Goal: Entertainment & Leisure: Consume media (video, audio)

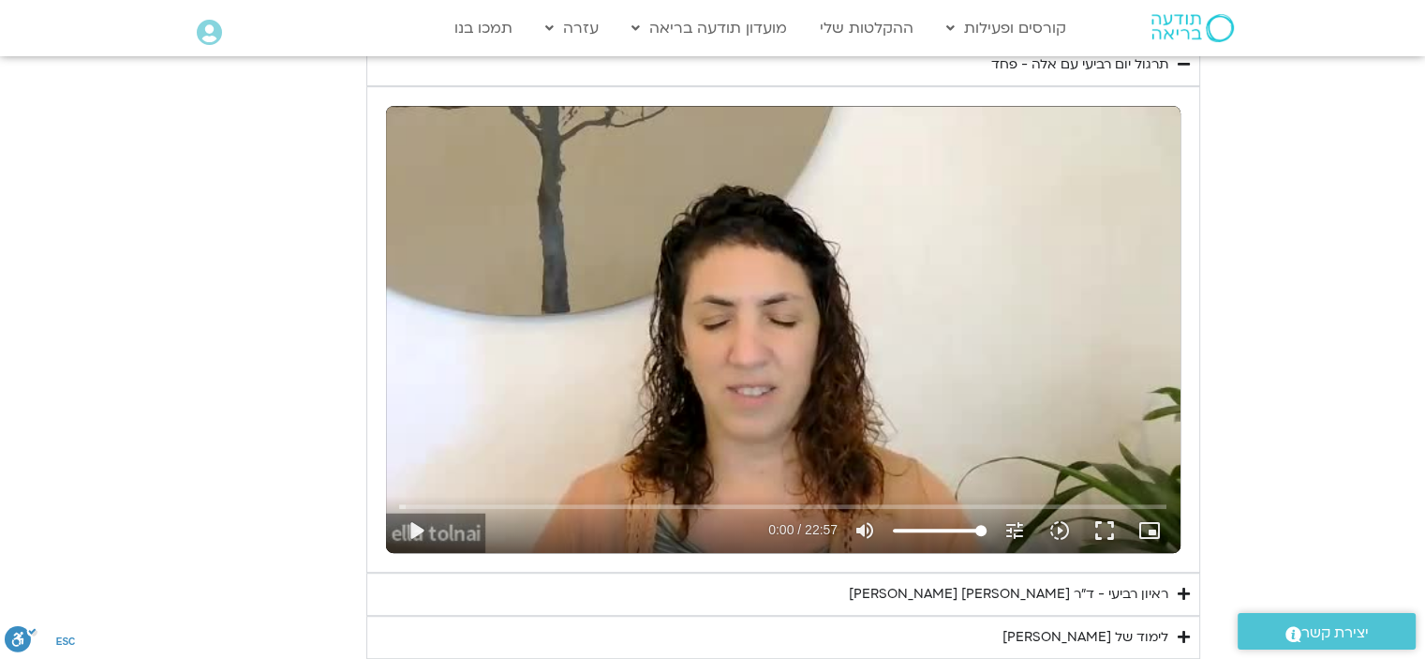
scroll to position [933, 0]
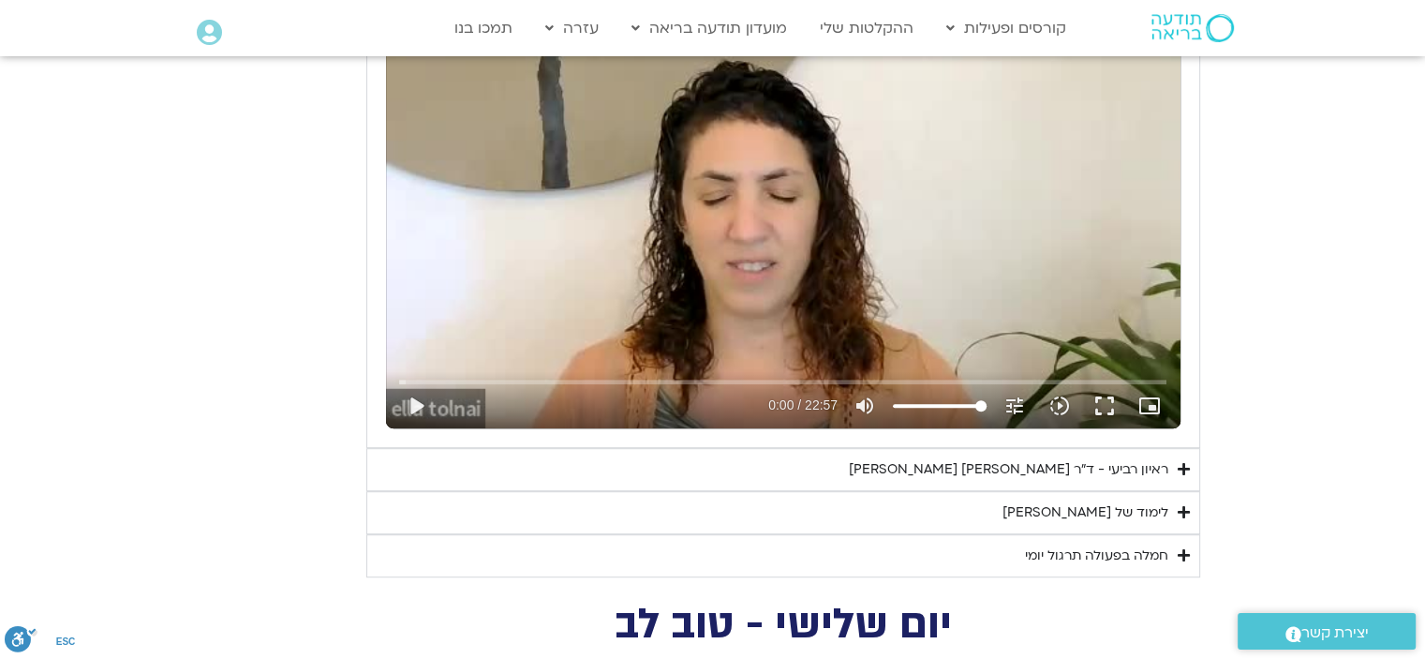
click at [1018, 465] on div "ראיון רביעי - ד"ר [PERSON_NAME] [PERSON_NAME]" at bounding box center [1008, 469] width 319 height 22
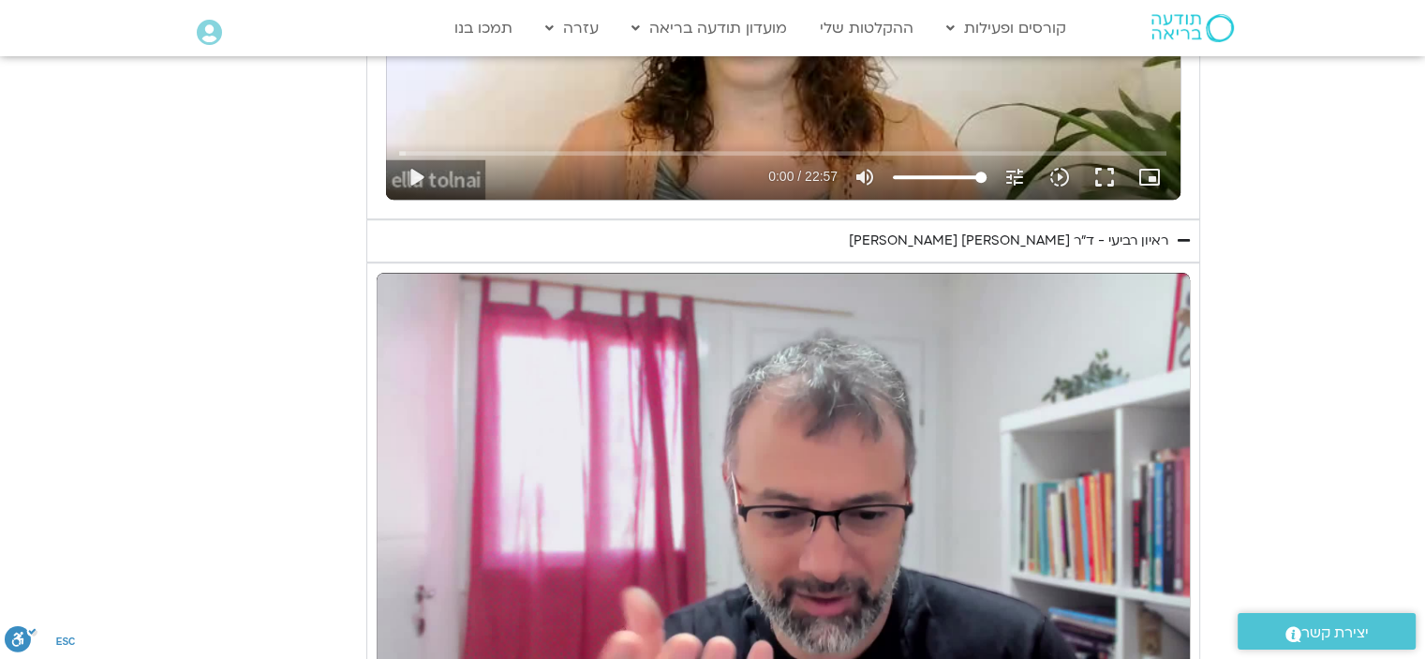
scroll to position [1214, 0]
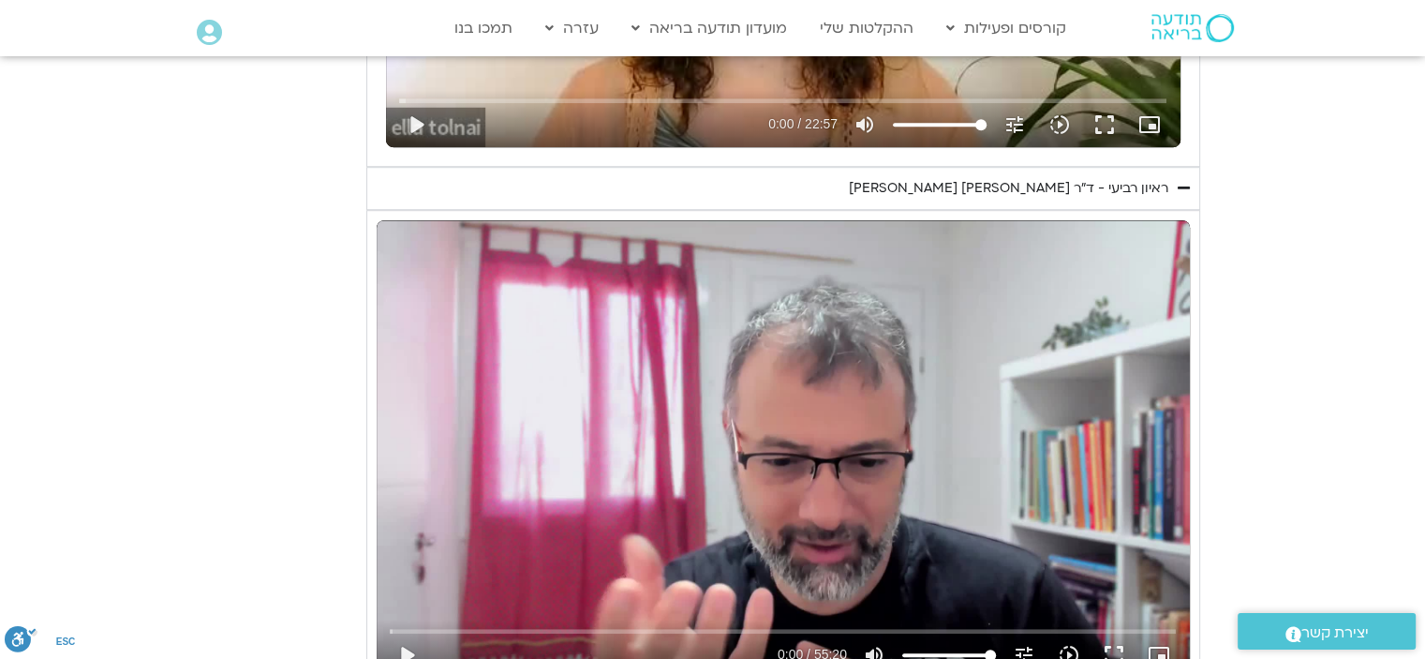
click at [796, 499] on div "Skip Ad play_arrow 0:00 / 55:20 volume_up Mute tune Resolution Auto 720p slow_m…" at bounding box center [783, 448] width 813 height 457
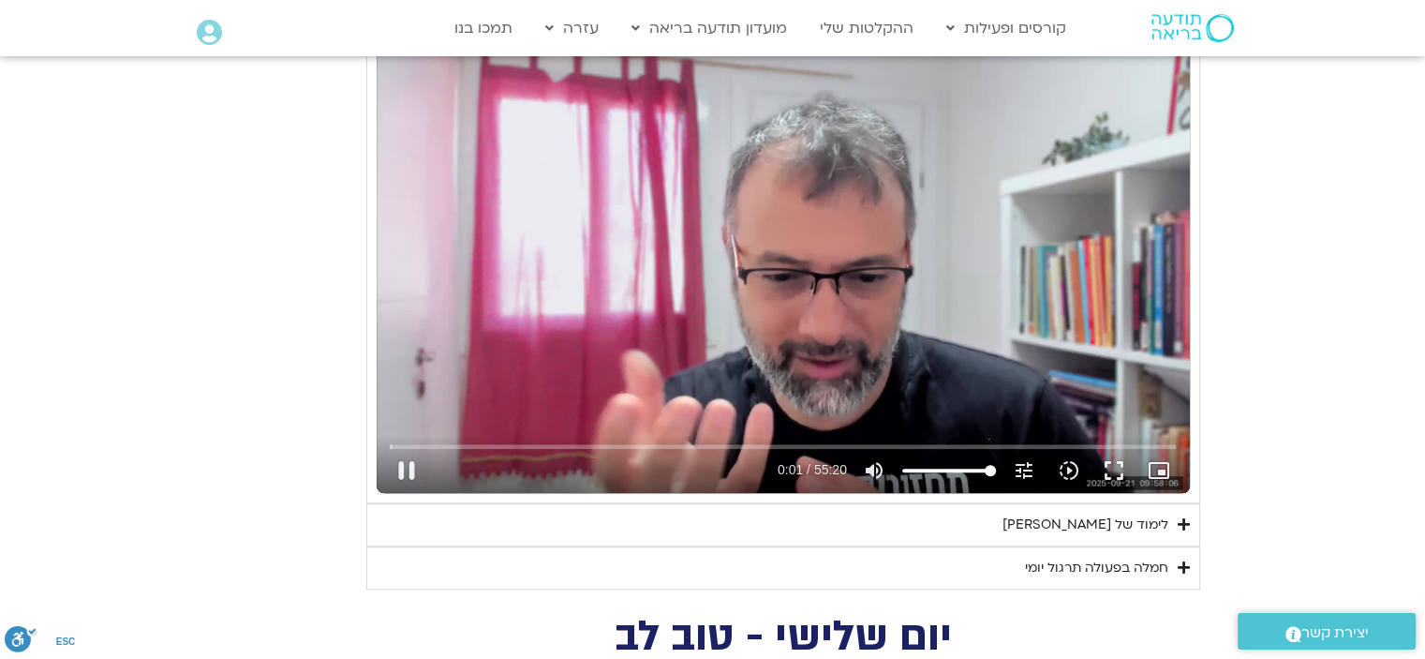
scroll to position [1495, 0]
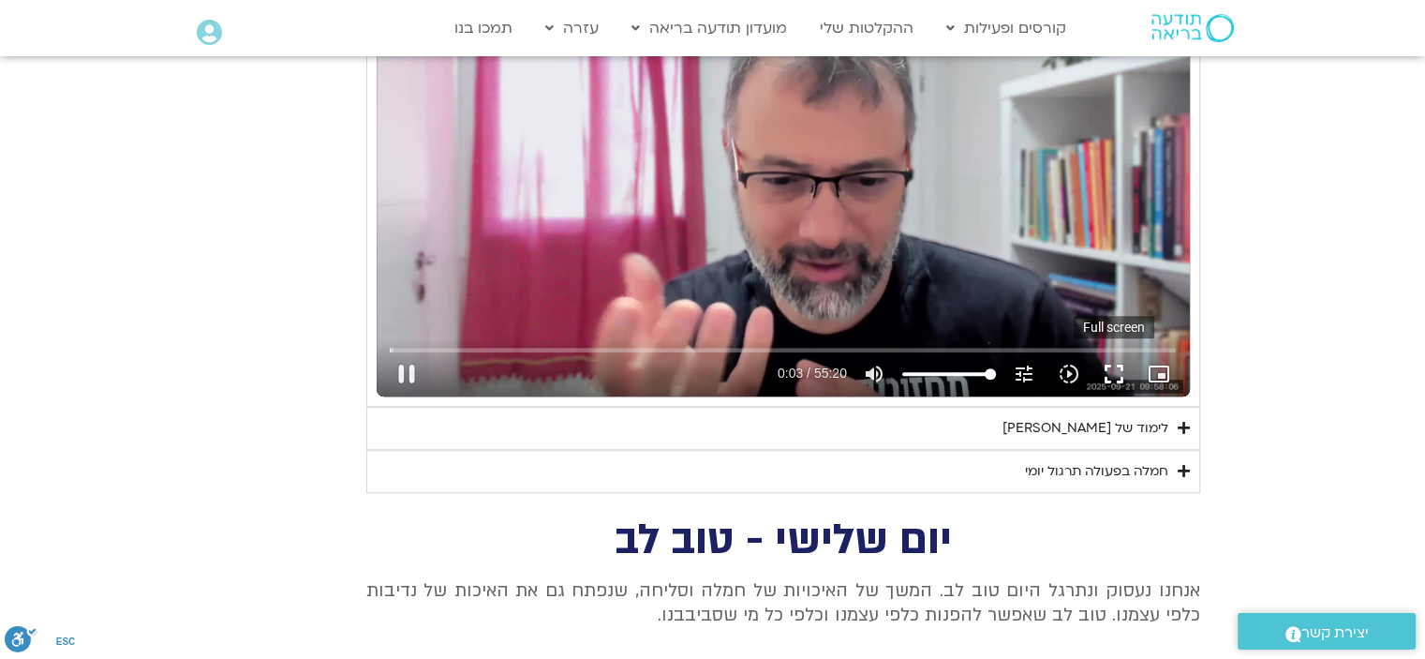
click at [1113, 368] on button "fullscreen" at bounding box center [1113, 373] width 45 height 45
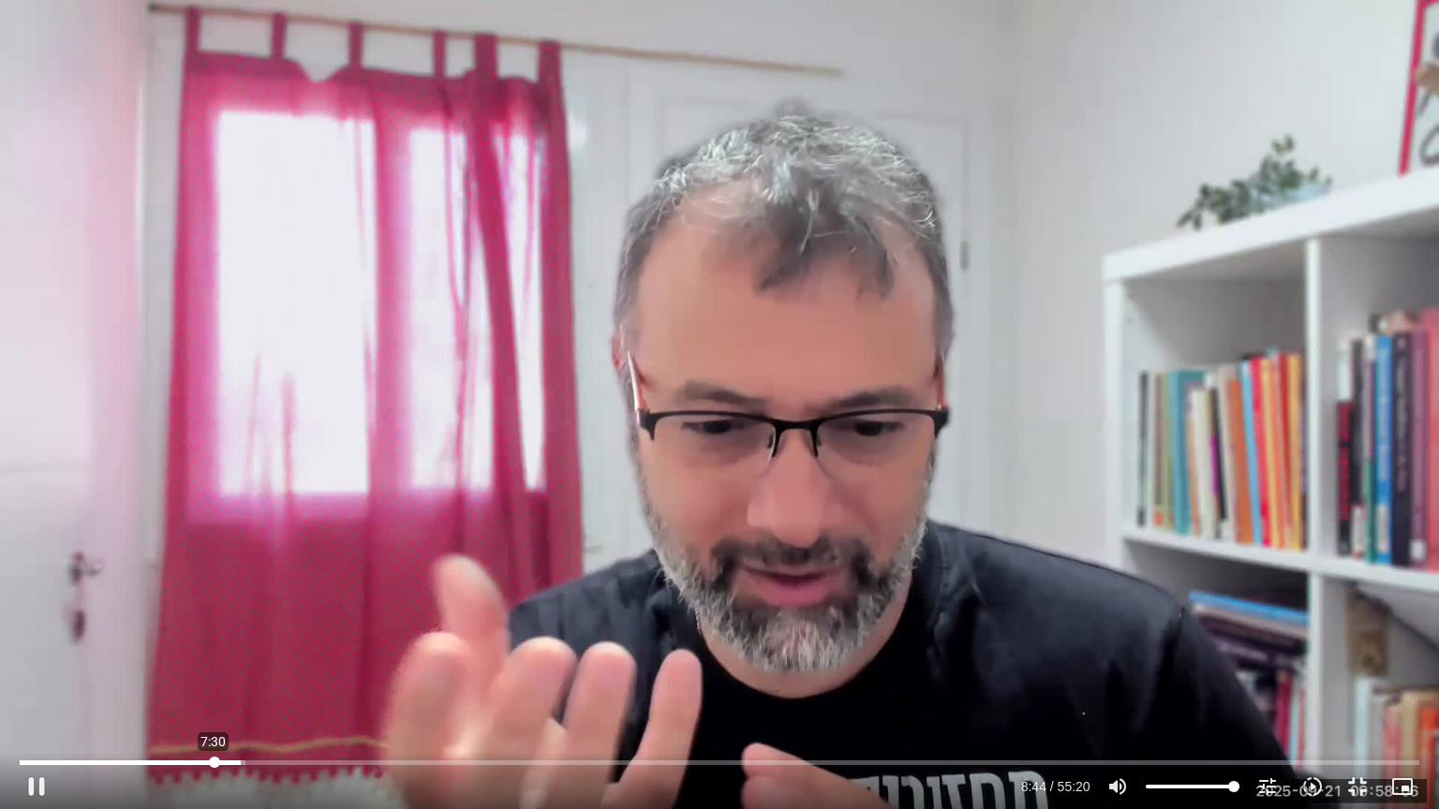
click at [214, 658] on input "Seek" at bounding box center [719, 762] width 1399 height 11
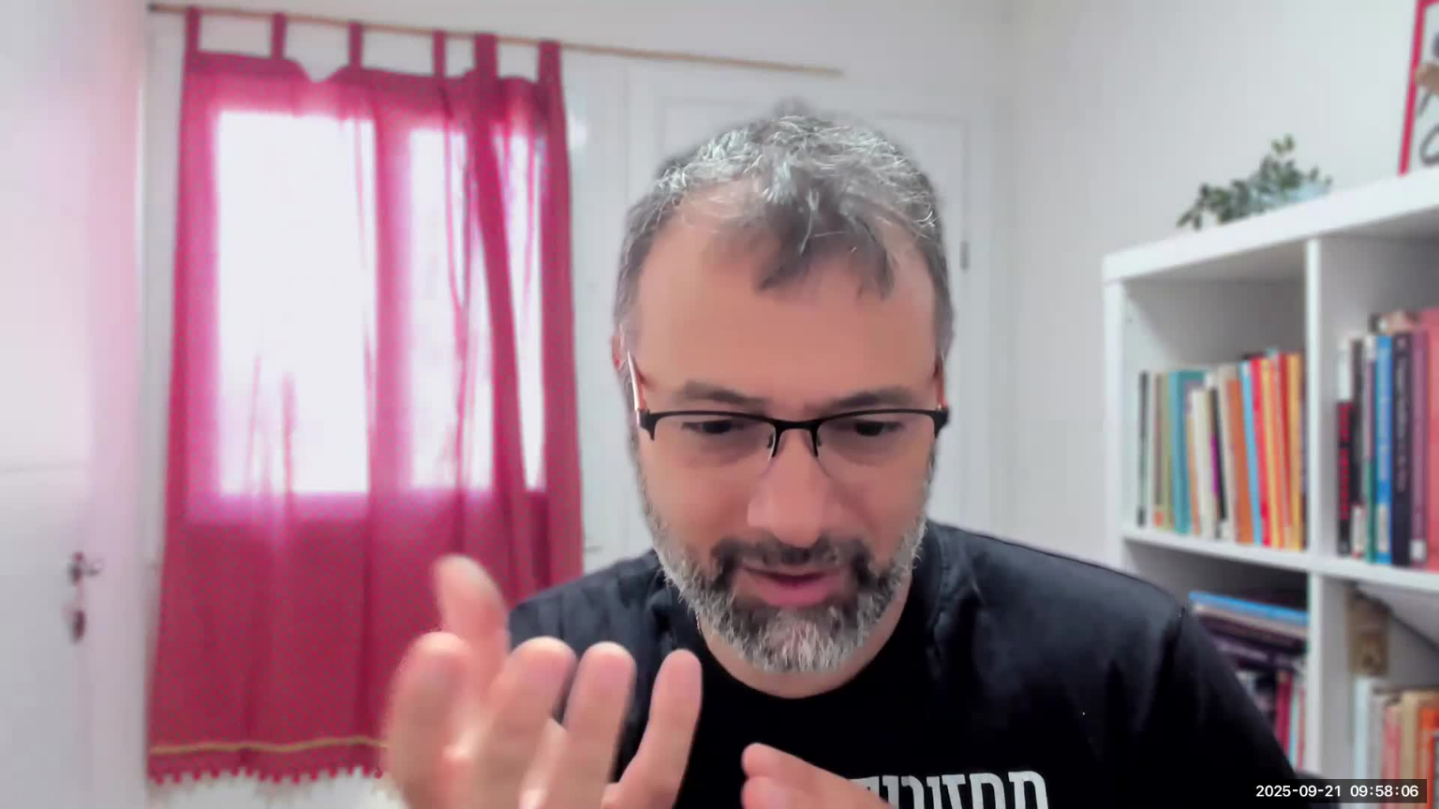
click at [522, 643] on div "Skip Ad 7:39 pause 7:42 / 55:20 volume_up Mute tune Resolution Auto 720p slow_m…" at bounding box center [719, 404] width 1439 height 809
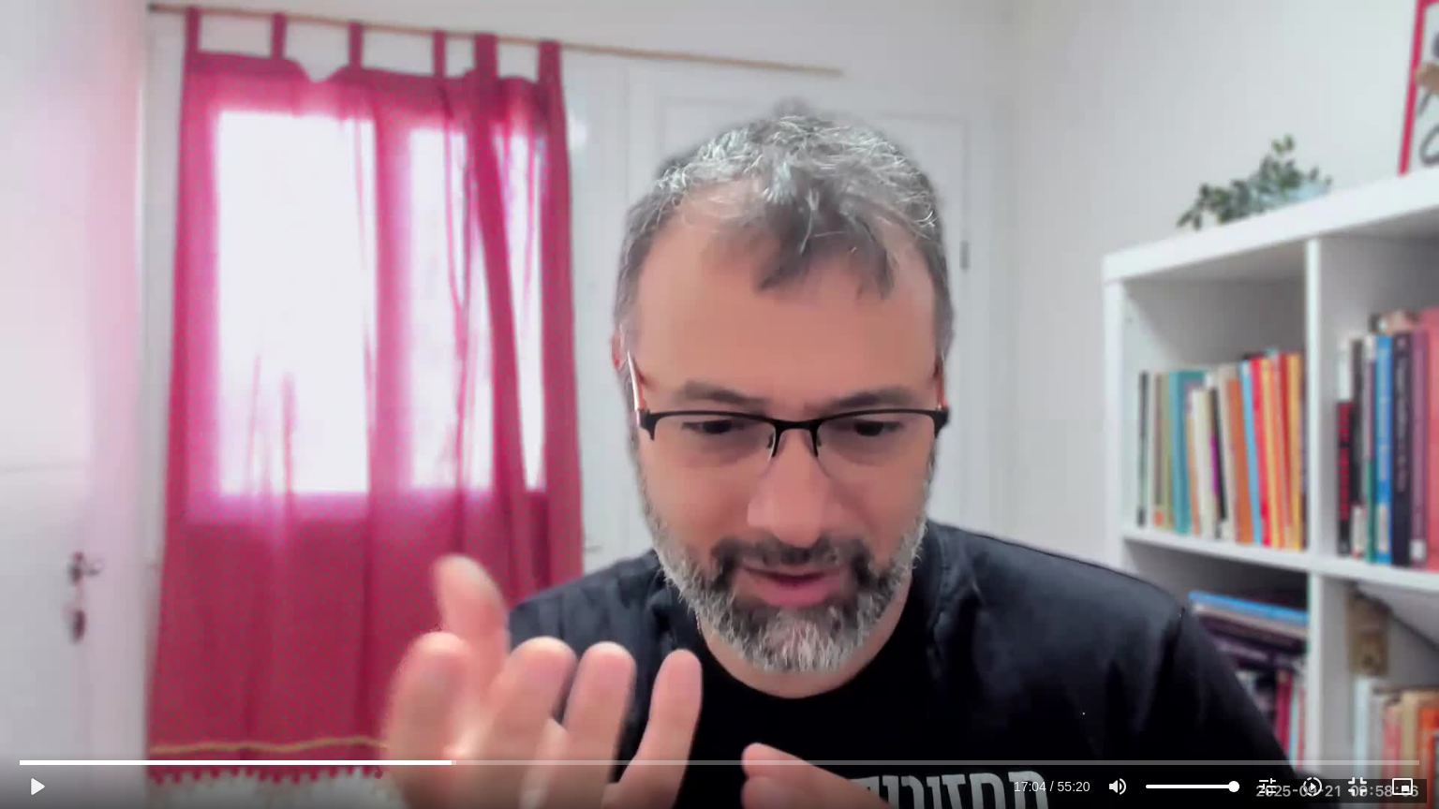
click at [723, 646] on div "Skip Ad 7:39 play_arrow 17:04 / 55:20 volume_up Mute tune Resolution Auto 720p …" at bounding box center [719, 404] width 1439 height 809
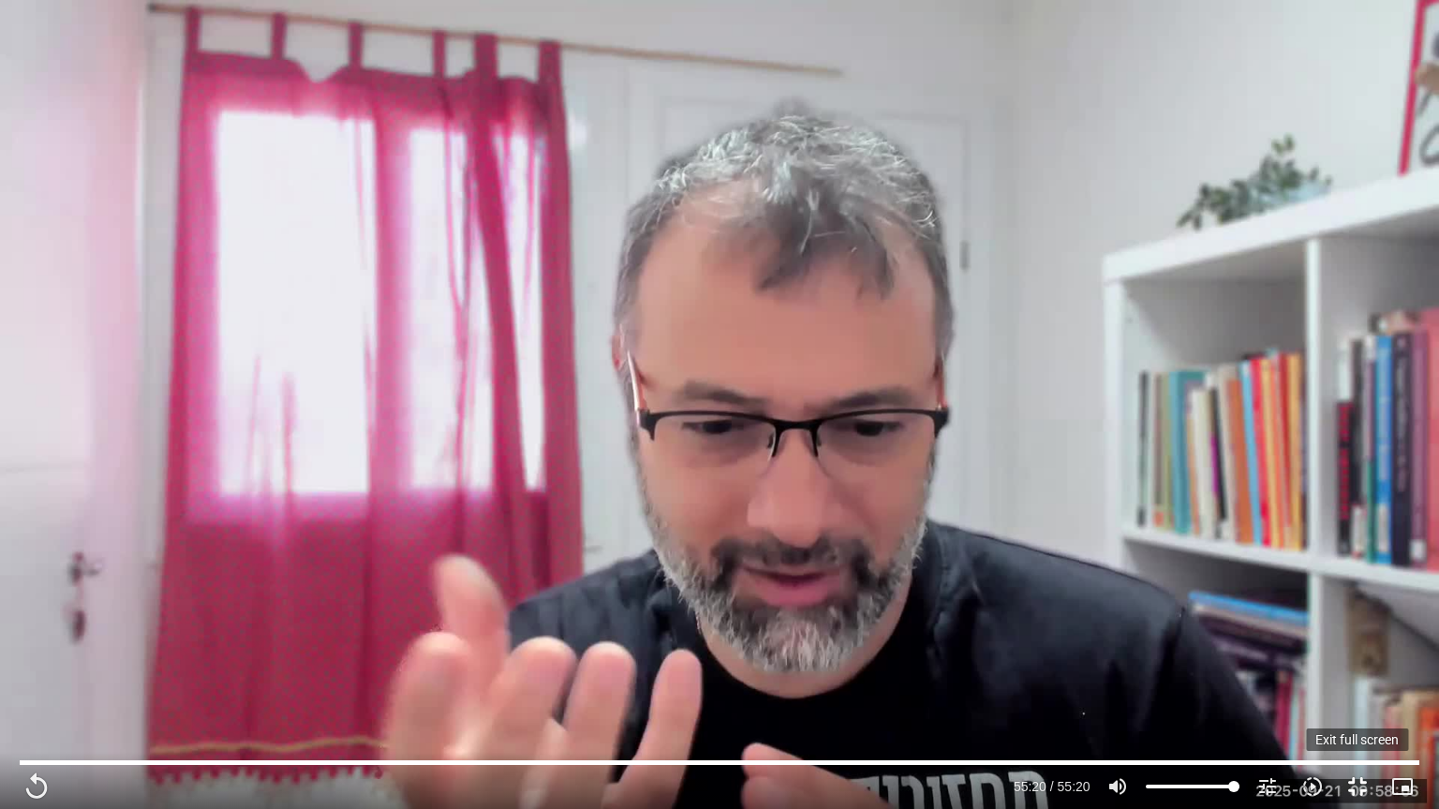
click at [1355, 658] on button "fullscreen_exit" at bounding box center [1357, 786] width 45 height 45
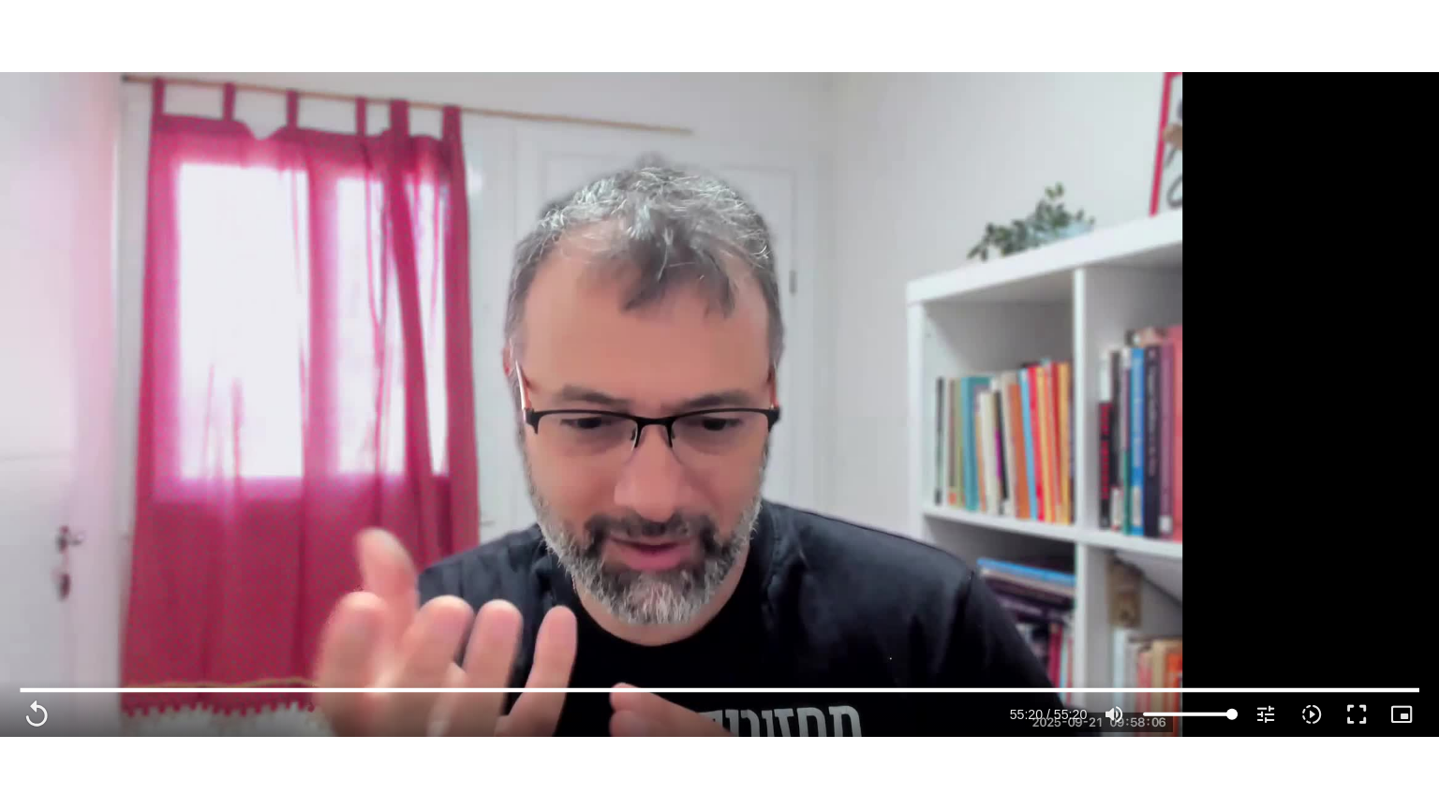
scroll to position [839, 0]
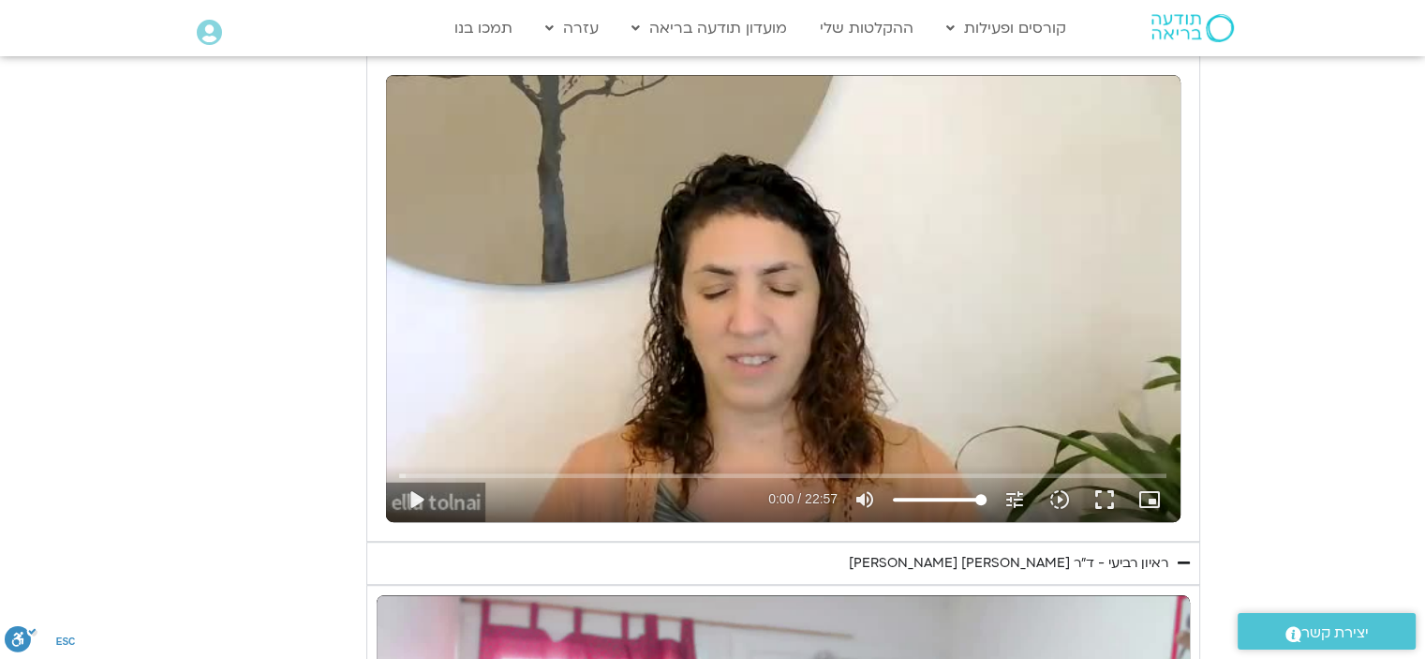
click at [771, 351] on div "Skip Ad 14:07 play_arrow 0:00 / 22:57 volume_up Mute tune Resolution Auto 240p …" at bounding box center [783, 298] width 794 height 447
type input "3320.68"
type input "0.064461"
type input "3320.68"
type input "0.19727"
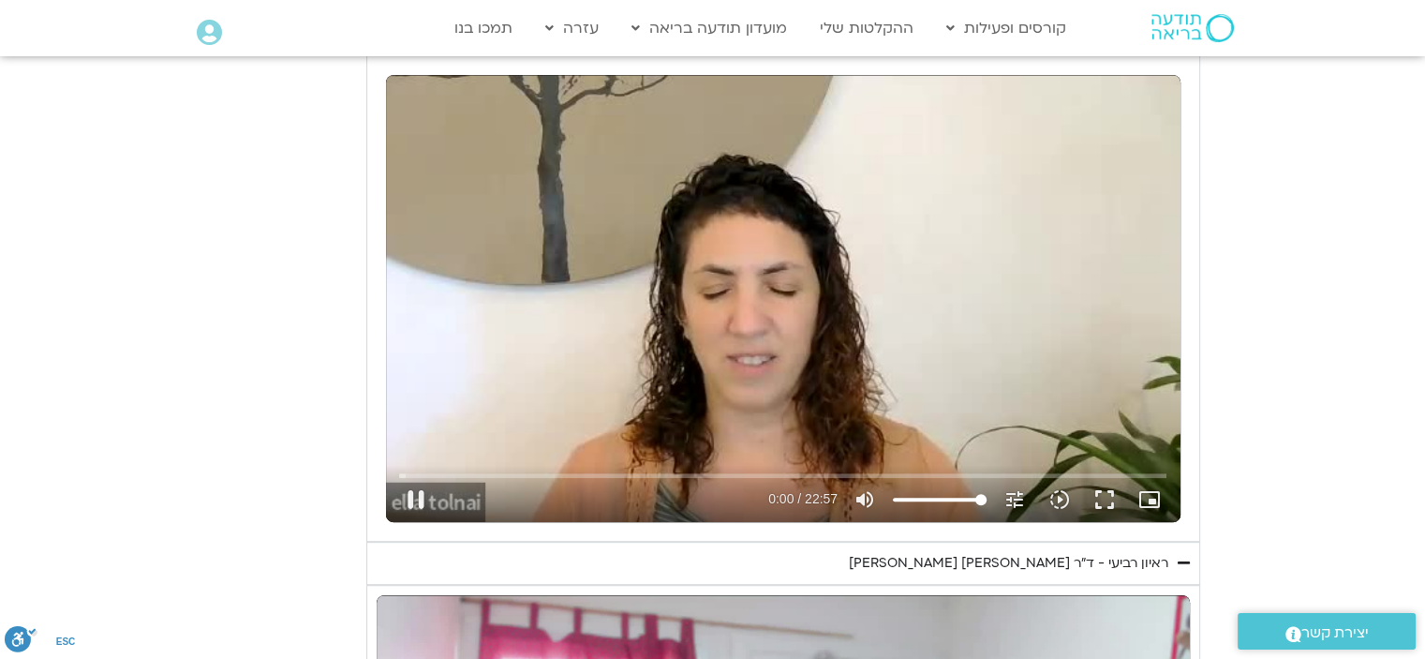
type input "3320.68"
type input "0.325115"
type input "3320.68"
type input "0.450872"
type input "3320.68"
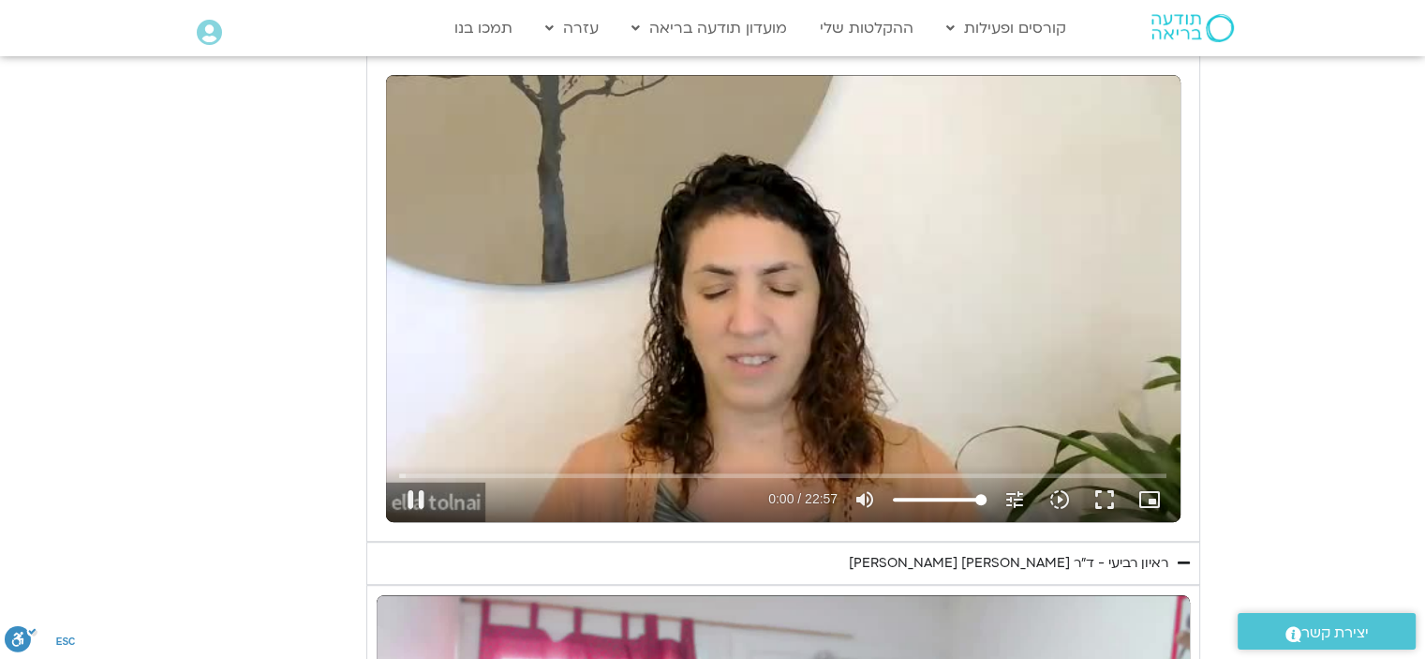
type input "0.583412"
type input "3320.68"
type input "0.715556"
type input "3320.68"
type input "0.849346"
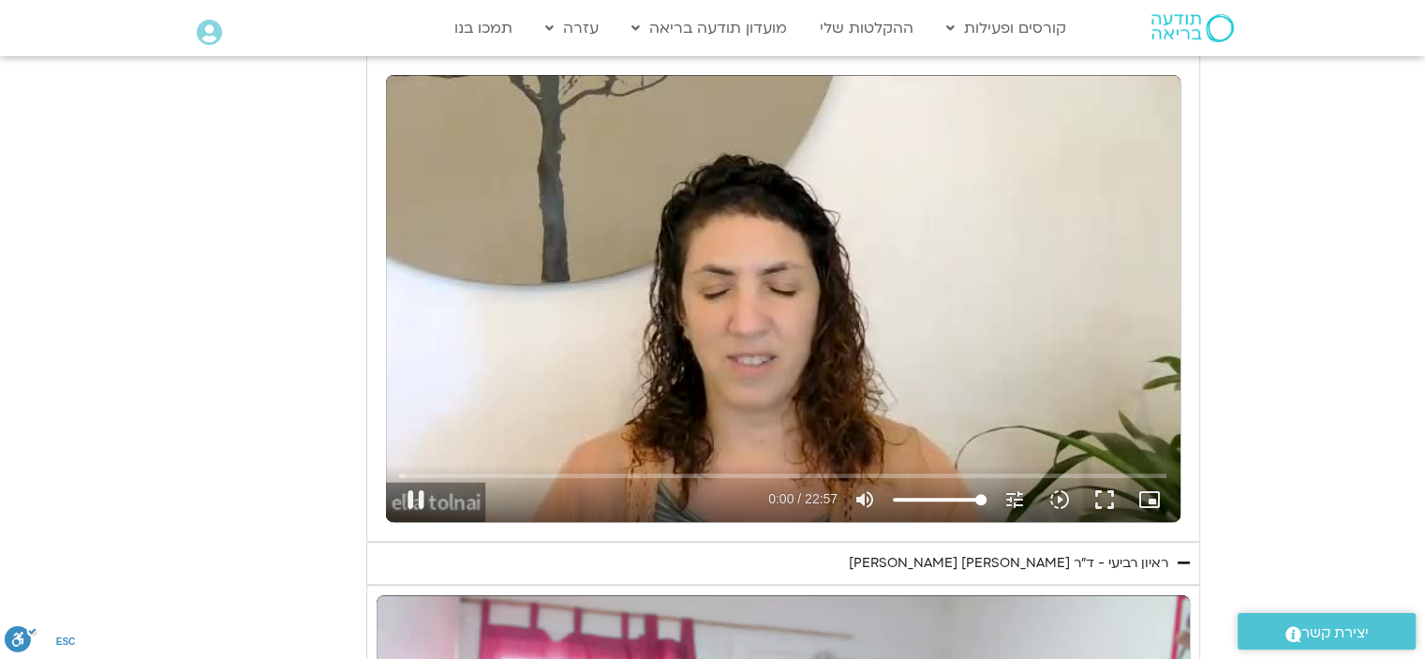
type input "3320.68"
type input "0.979731"
type input "3320.68"
type input "1.152536"
type input "3320.68"
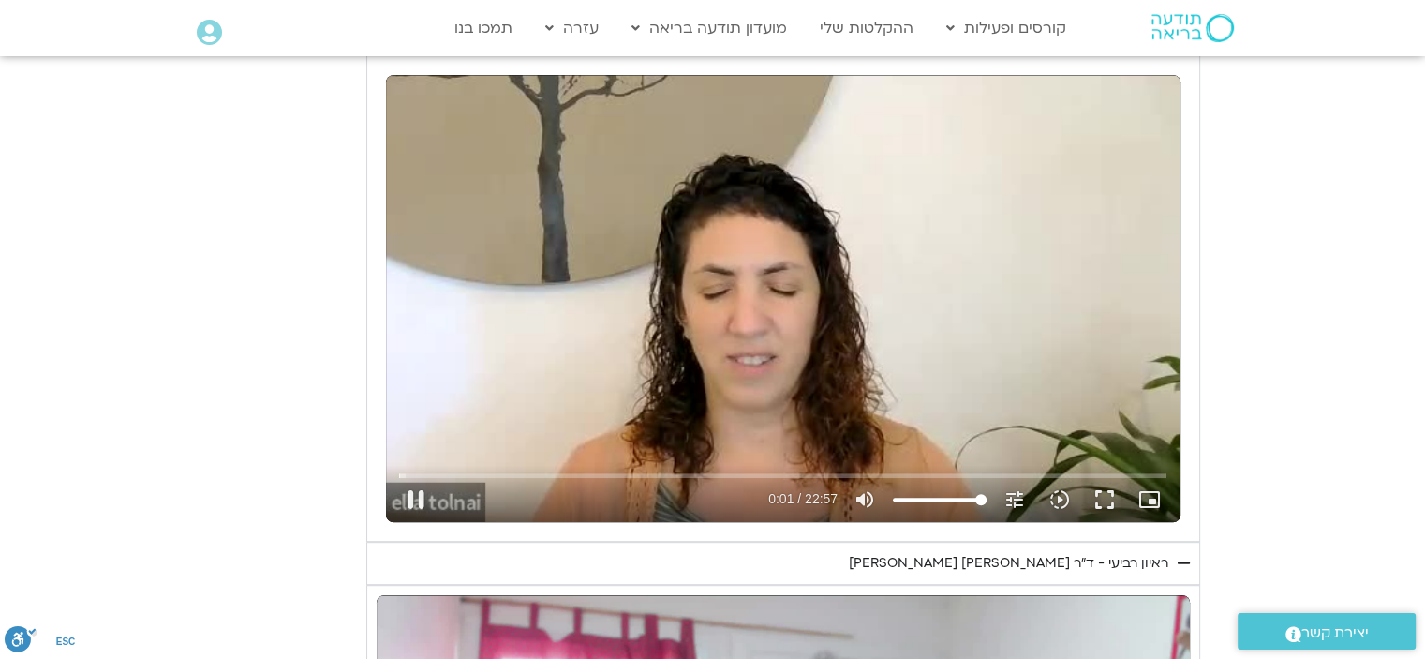
type input "1.282273"
type input "3320.68"
type input "1.418341"
type input "3320.68"
type input "1.551637"
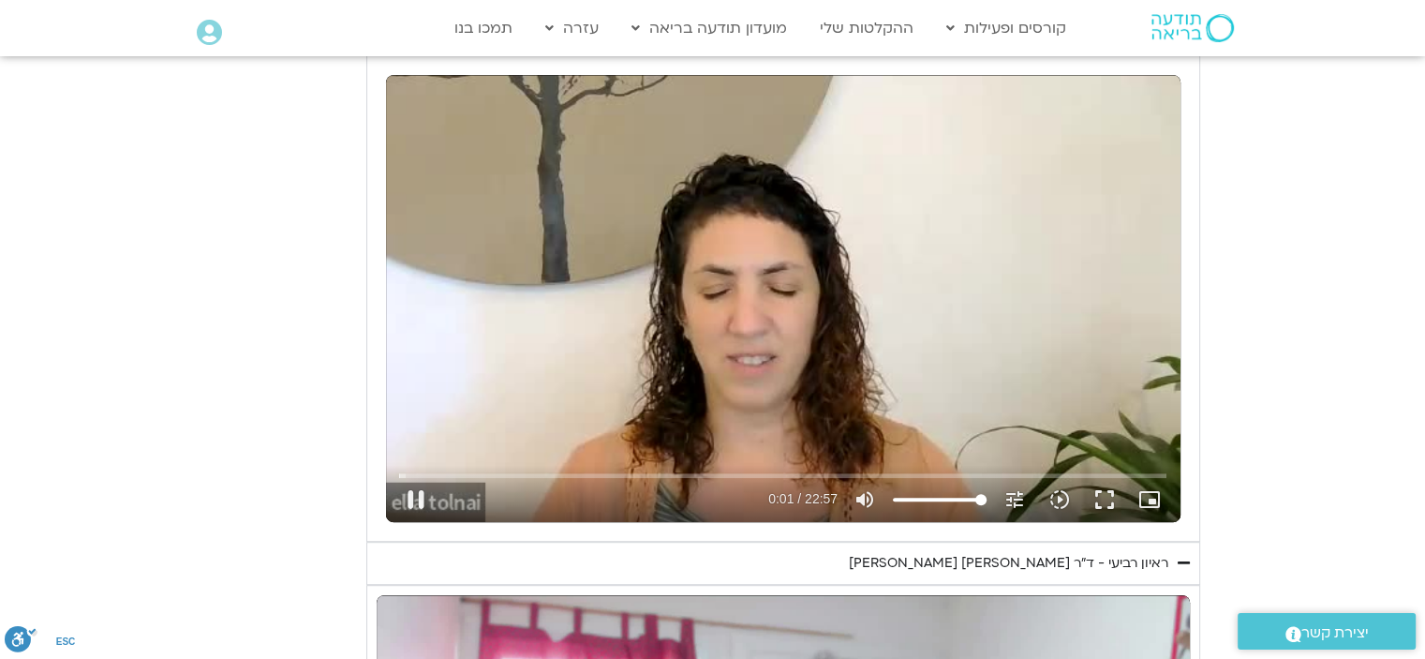
type input "3320.68"
type input "1.680661"
type input "3320.68"
type input "1.818851"
type input "3320.68"
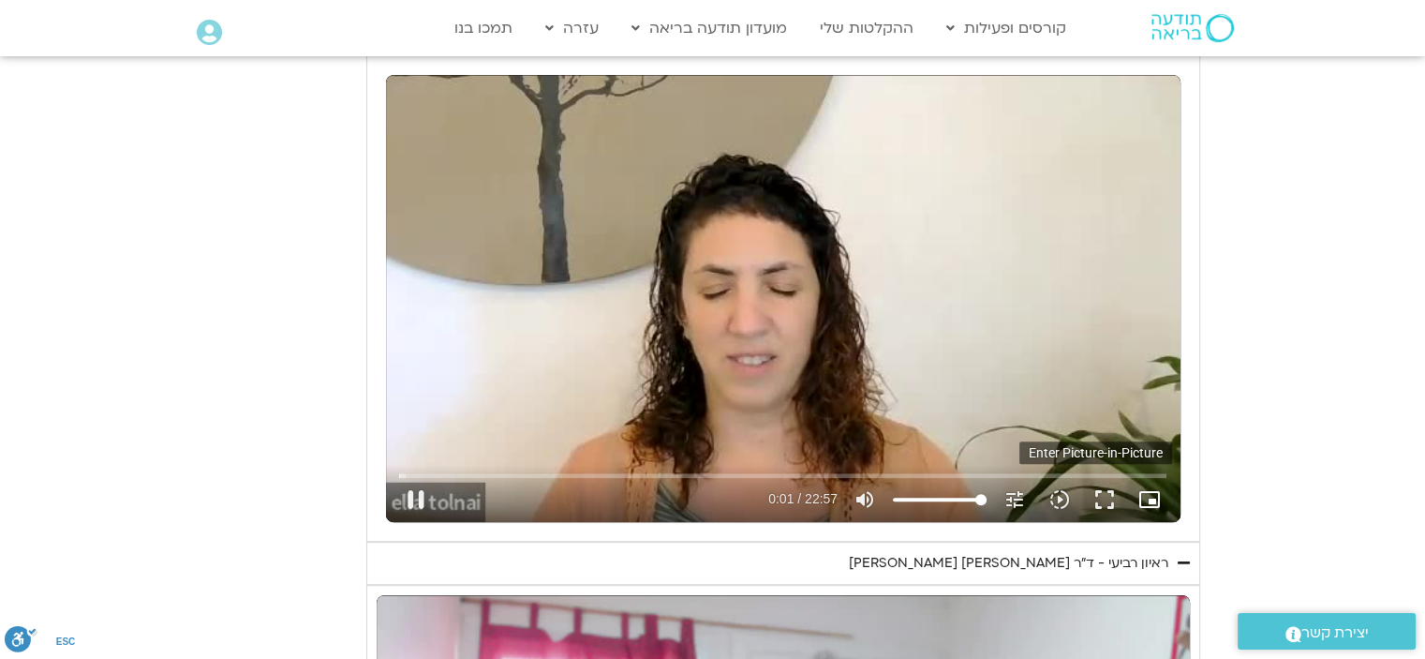
type input "1.956561"
type input "3320.68"
type input "2.05051"
type input "3320.68"
type input "2.19446"
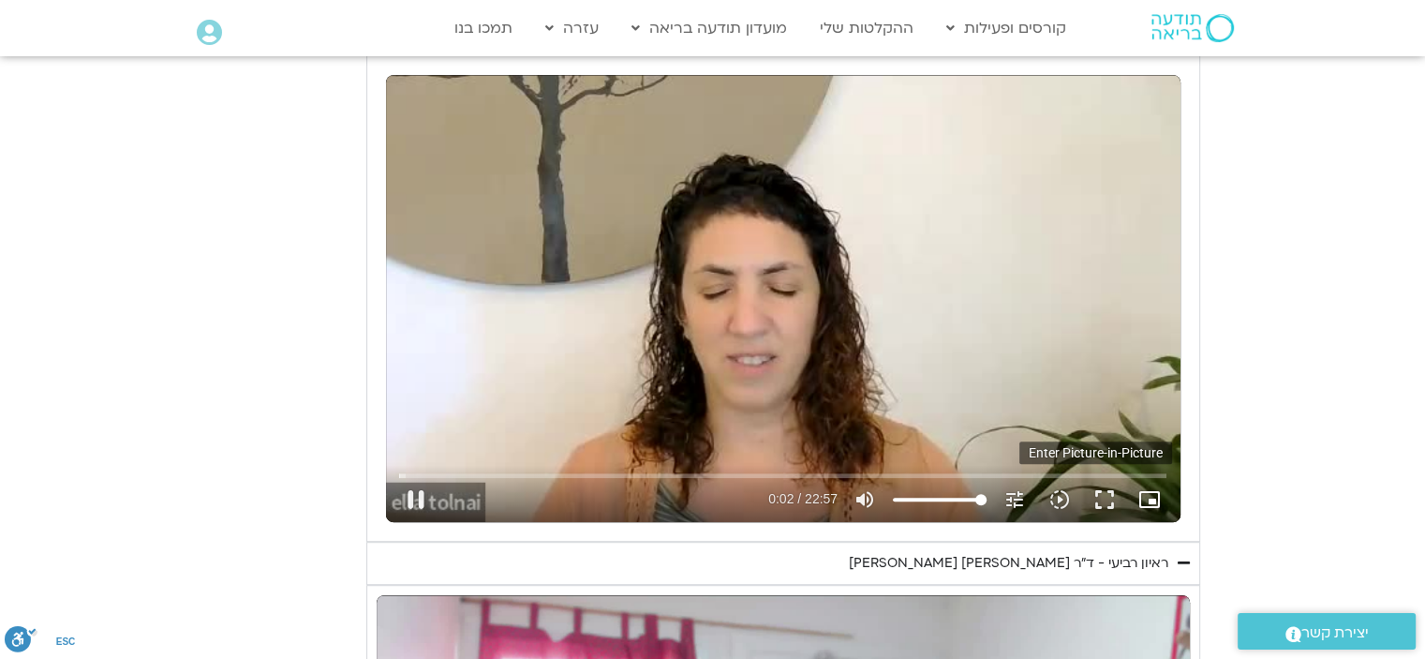
type input "3320.68"
type input "2.317553"
type input "3320.68"
type input "2.490551"
type input "3320.68"
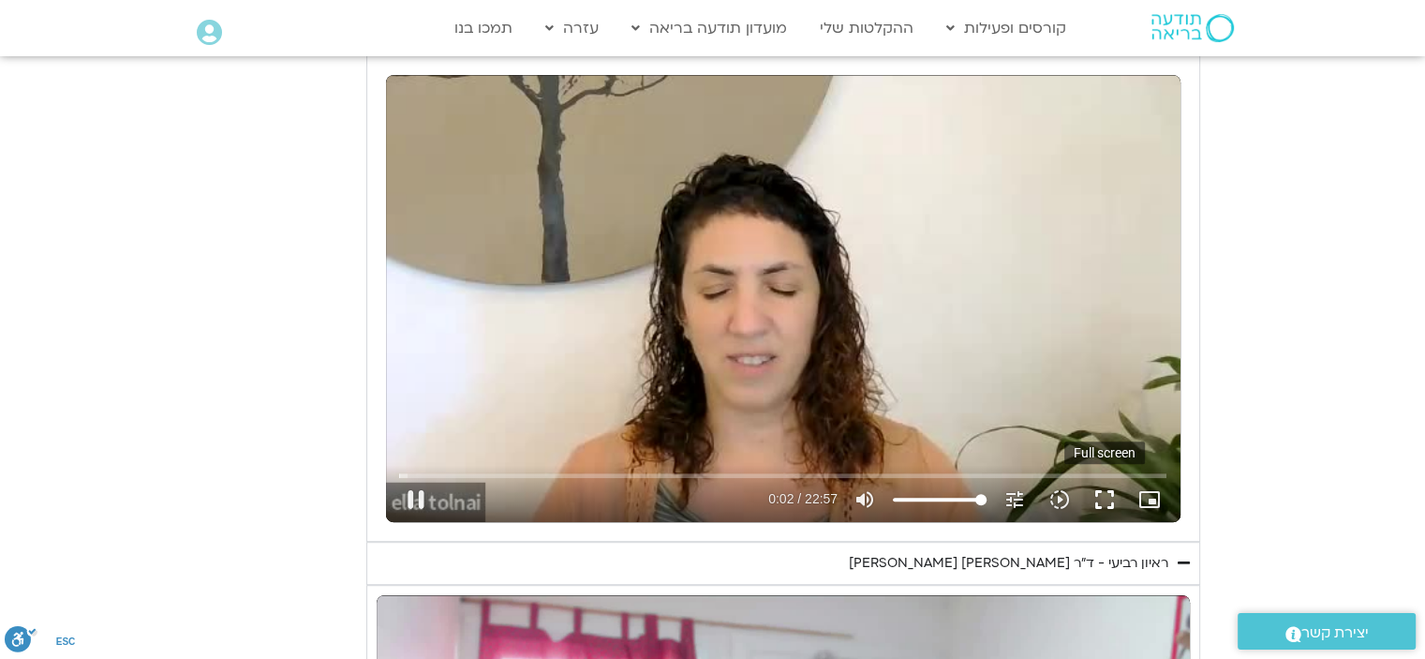
type input "2.592895"
type input "3320.68"
type input "2.746594"
type input "3320.68"
type input "2.857505"
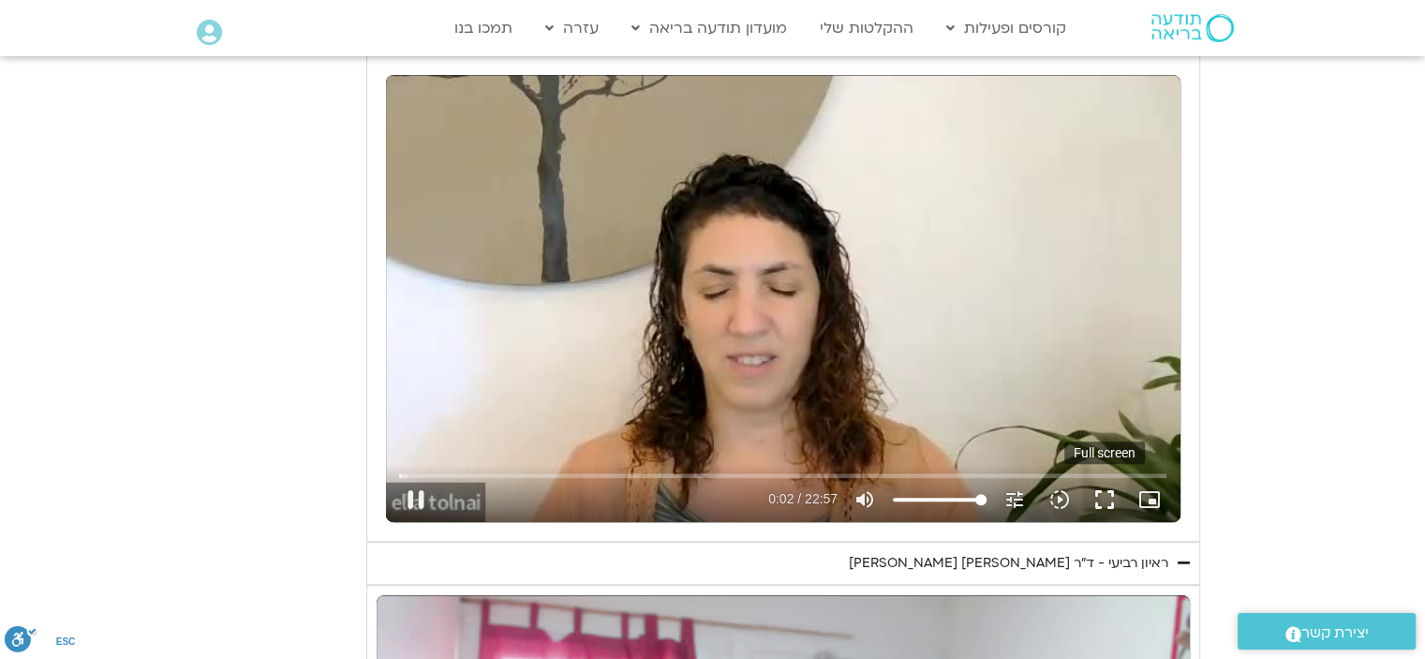
type input "3320.68"
type input "2.993422"
type input "3320.68"
type input "3.148691"
type input "3320.68"
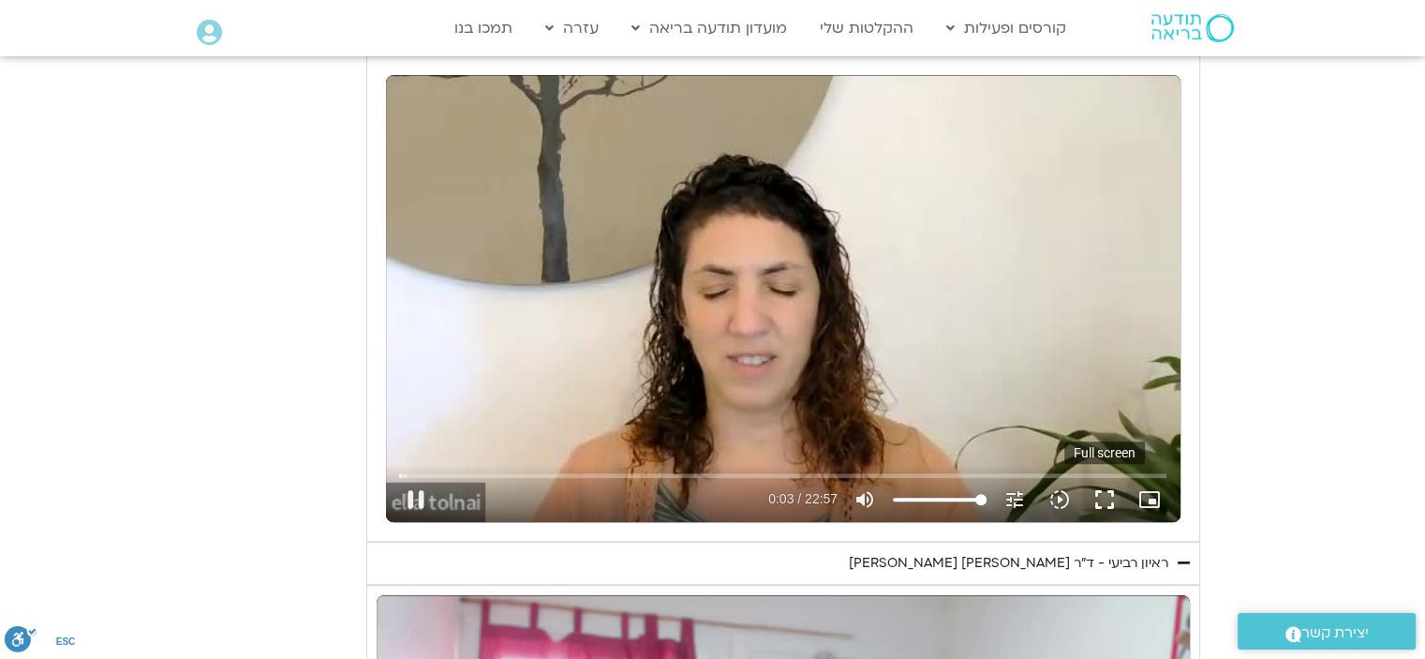
type input "3.256104"
type input "3320.68"
type input "3.390795"
type input "3320.68"
type input "3.526732"
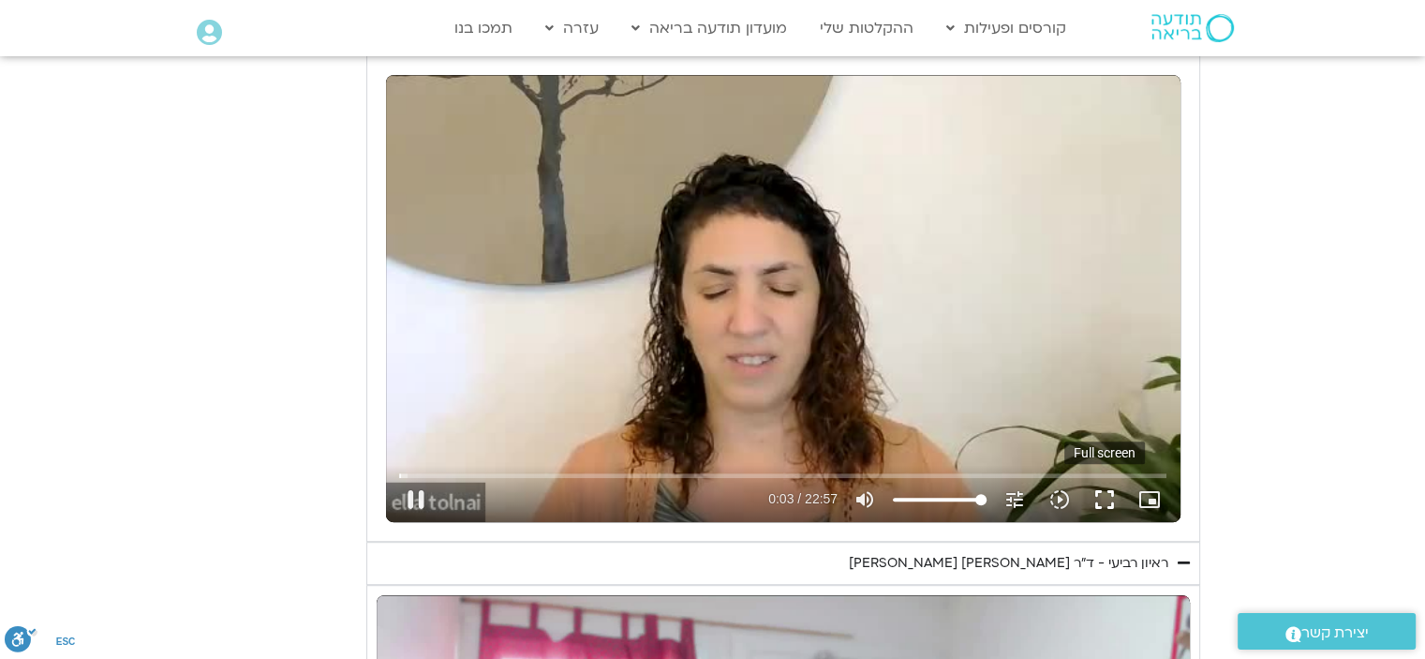
type input "3320.68"
type input "3.660368"
type input "3320.68"
click at [1098, 491] on button "fullscreen" at bounding box center [1104, 499] width 45 height 45
type input "3.959459"
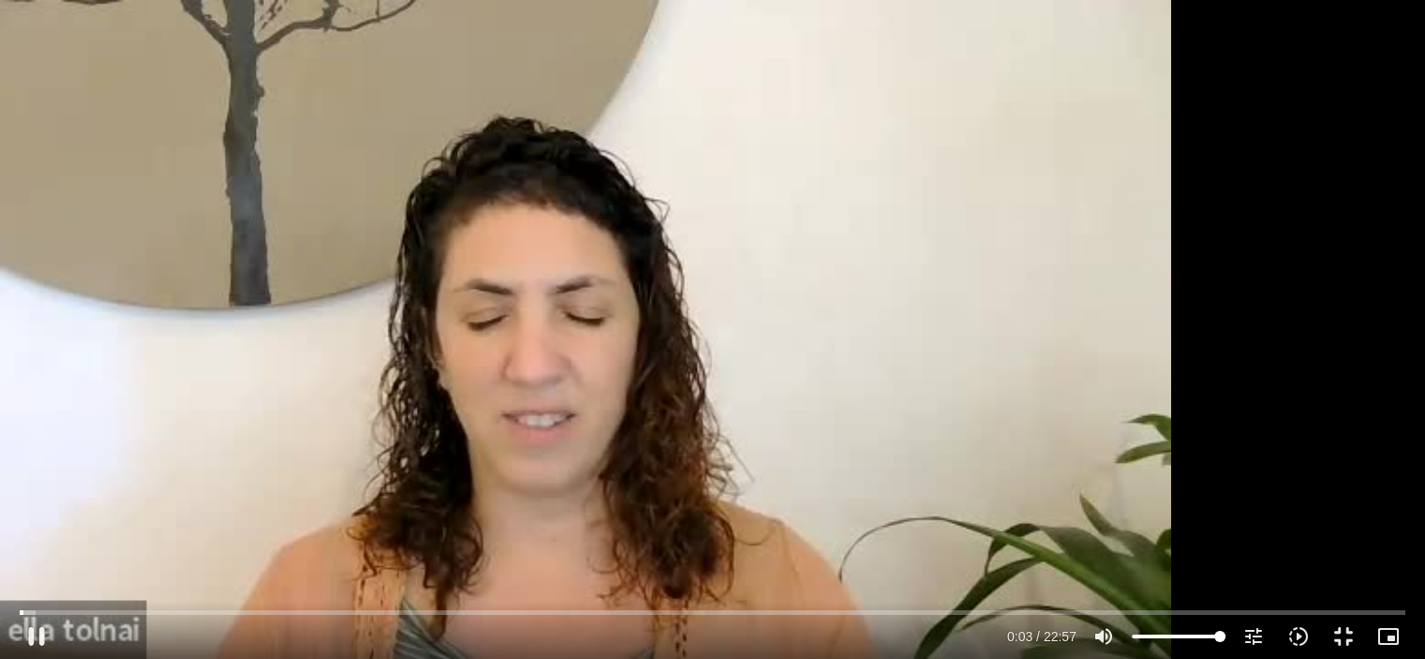
type input "3320.68"
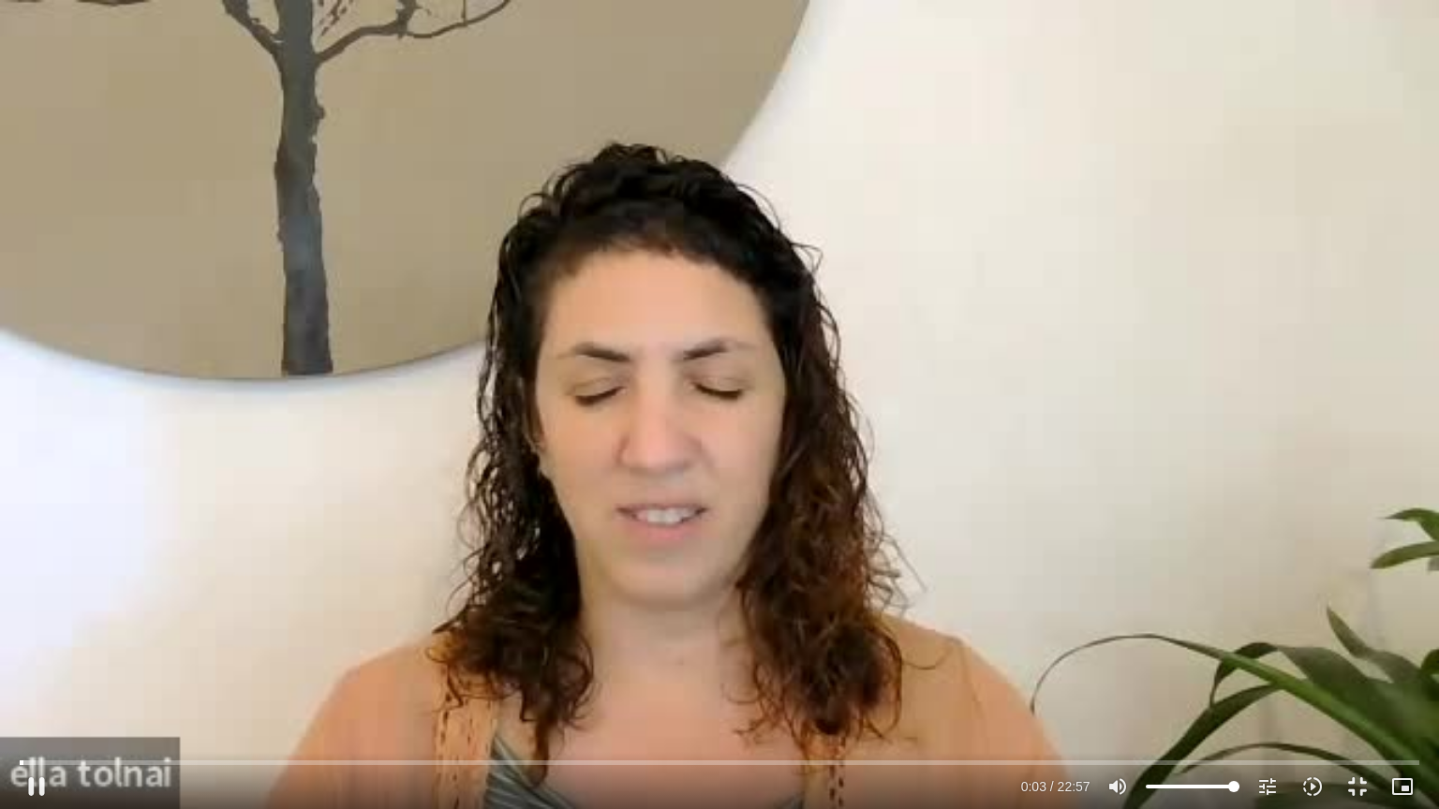
type input "4.098641"
type input "3320.68"
type input "4.224208"
type input "3320.68"
type input "4.351662"
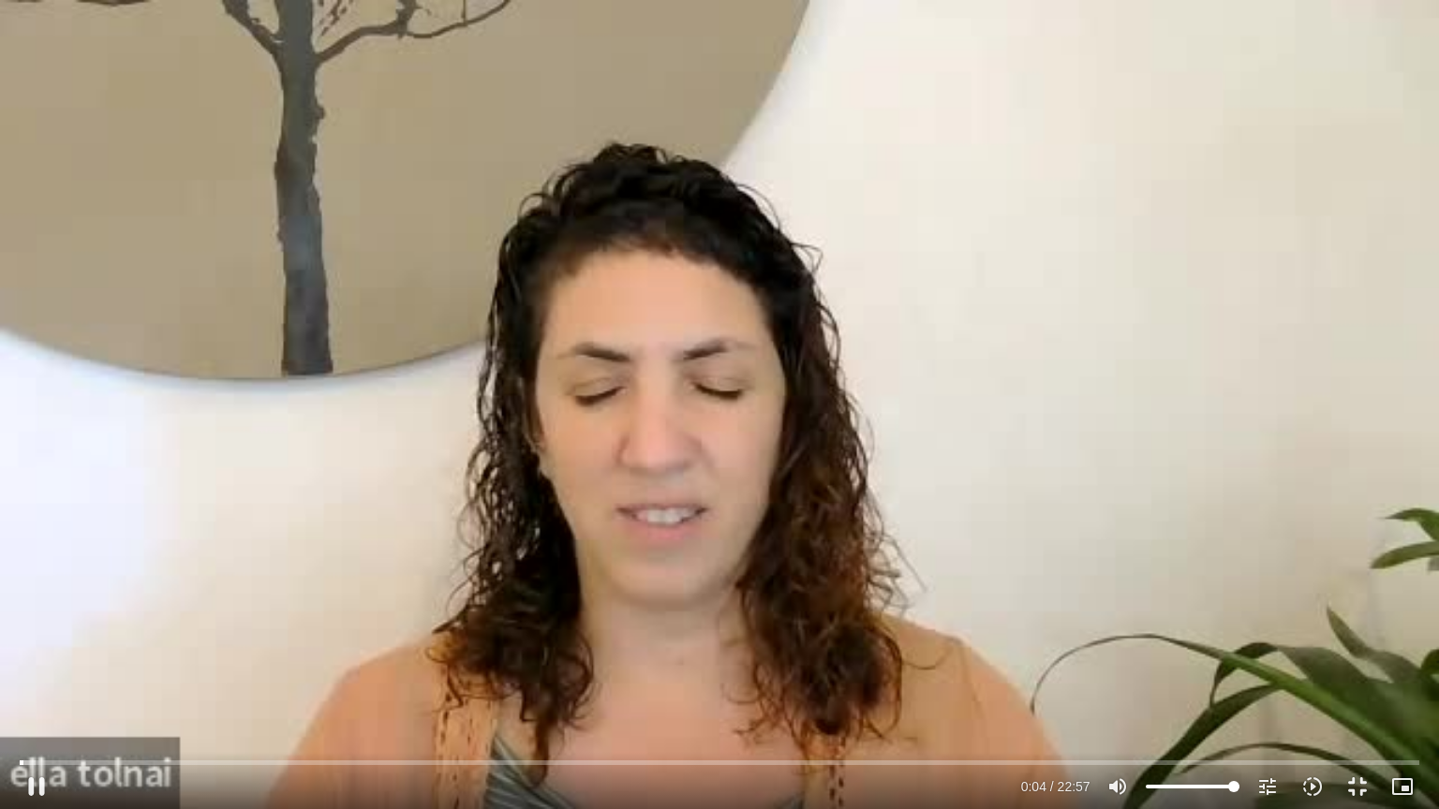
type input "3320.68"
type input "4.482913"
type input "3320.68"
type input "4.618048"
type input "3320.68"
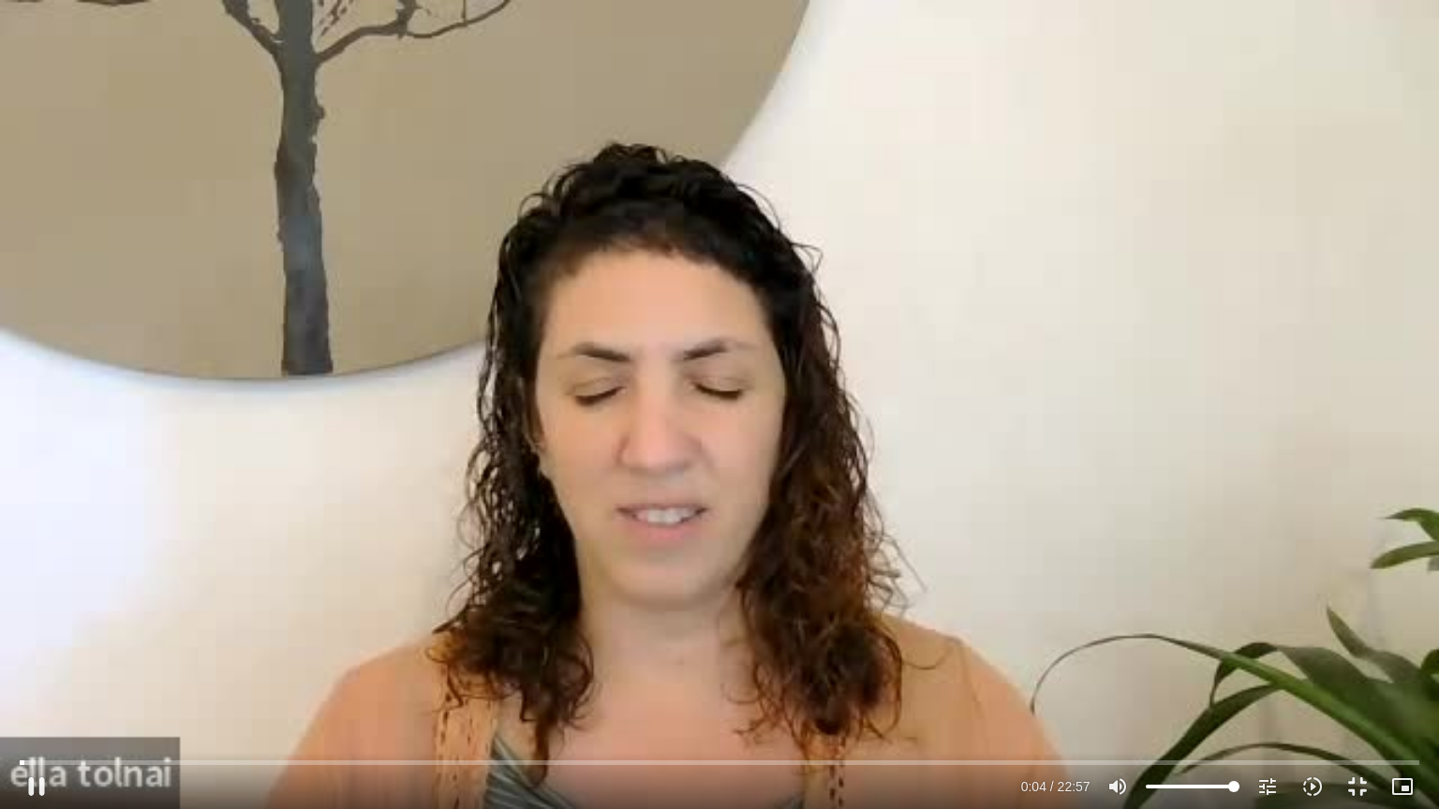
type input "4.796872"
type input "3320.68"
type input "4.896732"
type input "3320.68"
type input "5.017711"
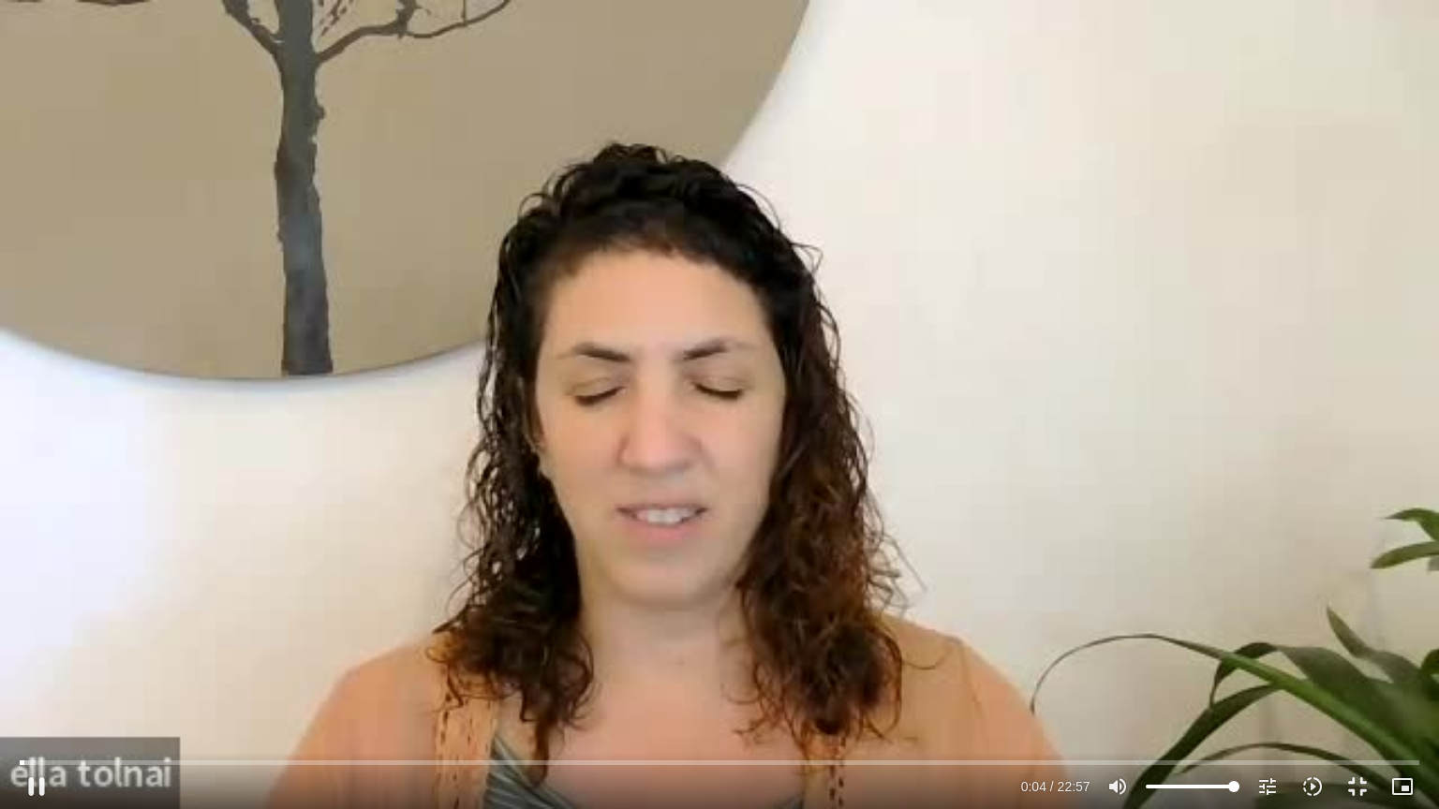
type input "3320.68"
type input "5.148937"
type input "3320.68"
type input "5.282325"
type input "3320.68"
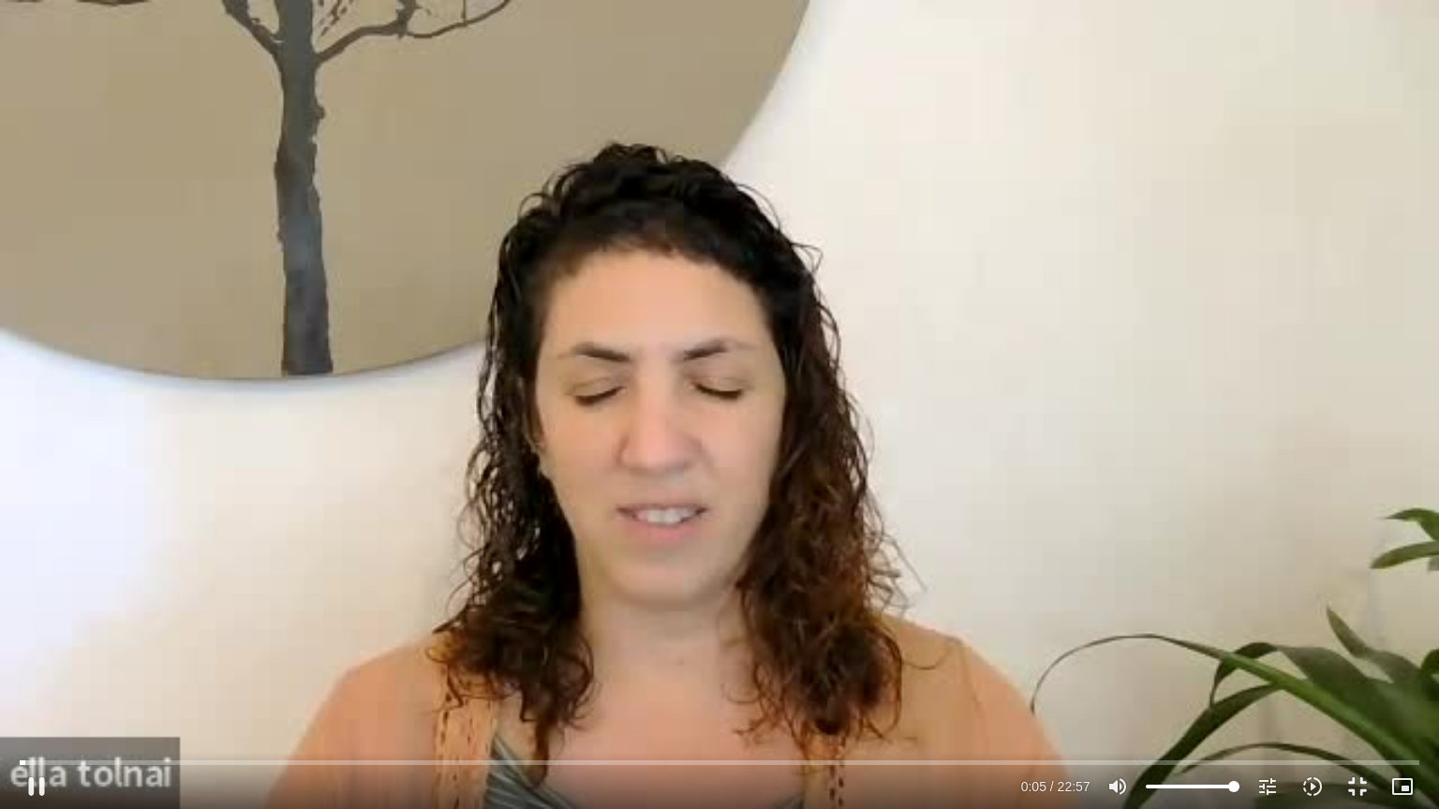
type input "5.416947"
type input "3320.68"
type input "5.570932"
type input "3320.68"
type input "5.713273"
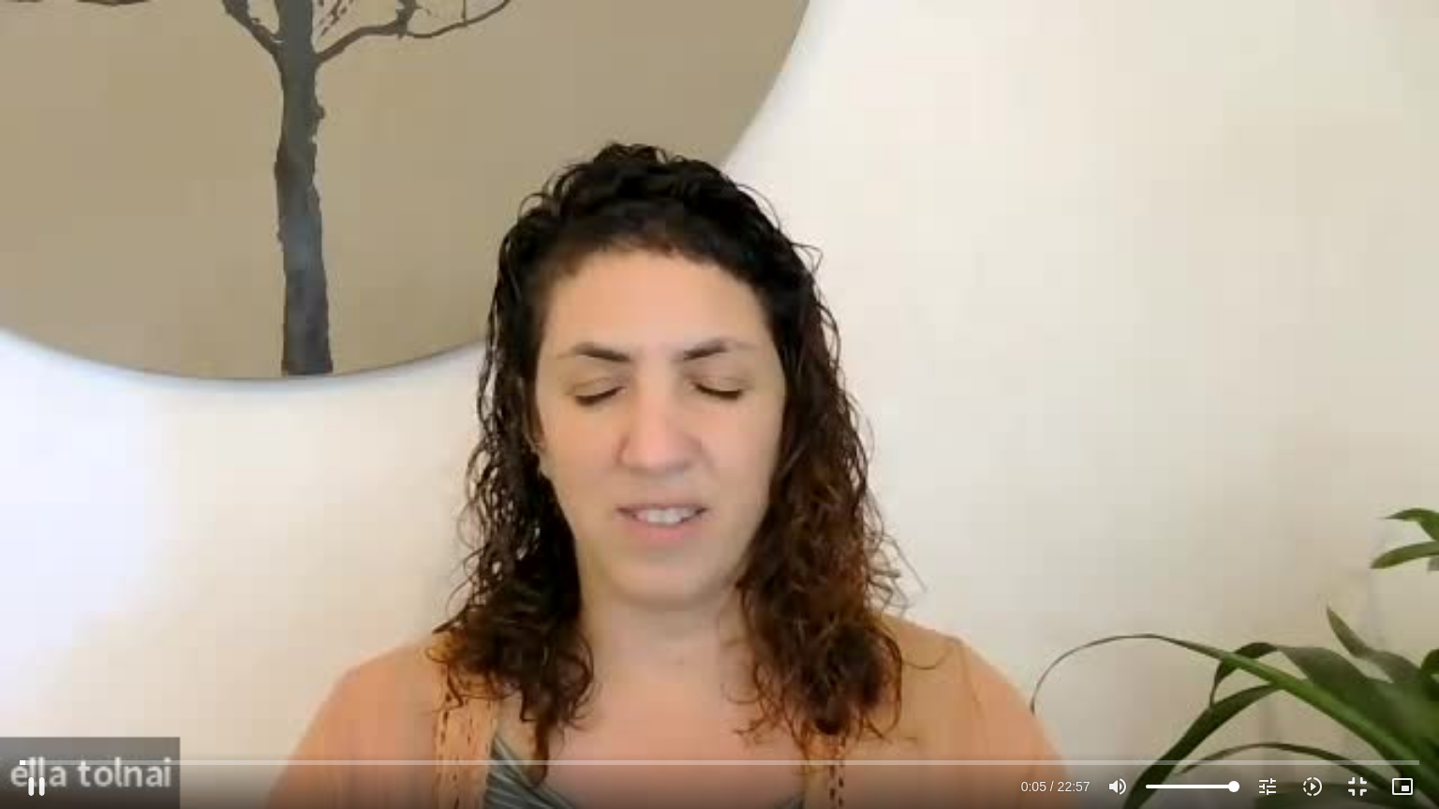
type input "3320.68"
type input "5.84974"
type input "3320.68"
type input "5.976906"
type input "3320.68"
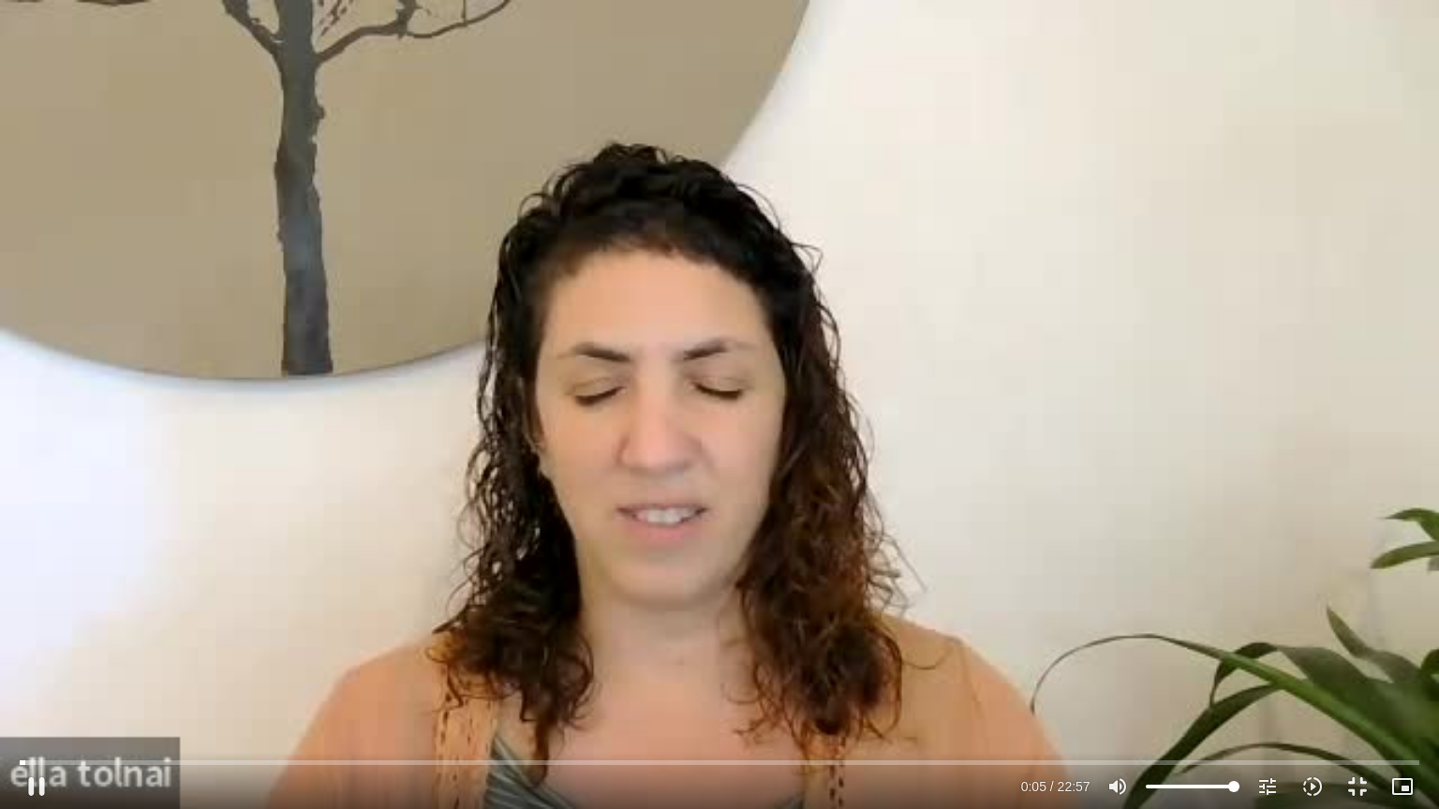
type input "6.111825"
type input "3320.68"
type input "6.235984"
type input "3320.68"
type input "6.398568"
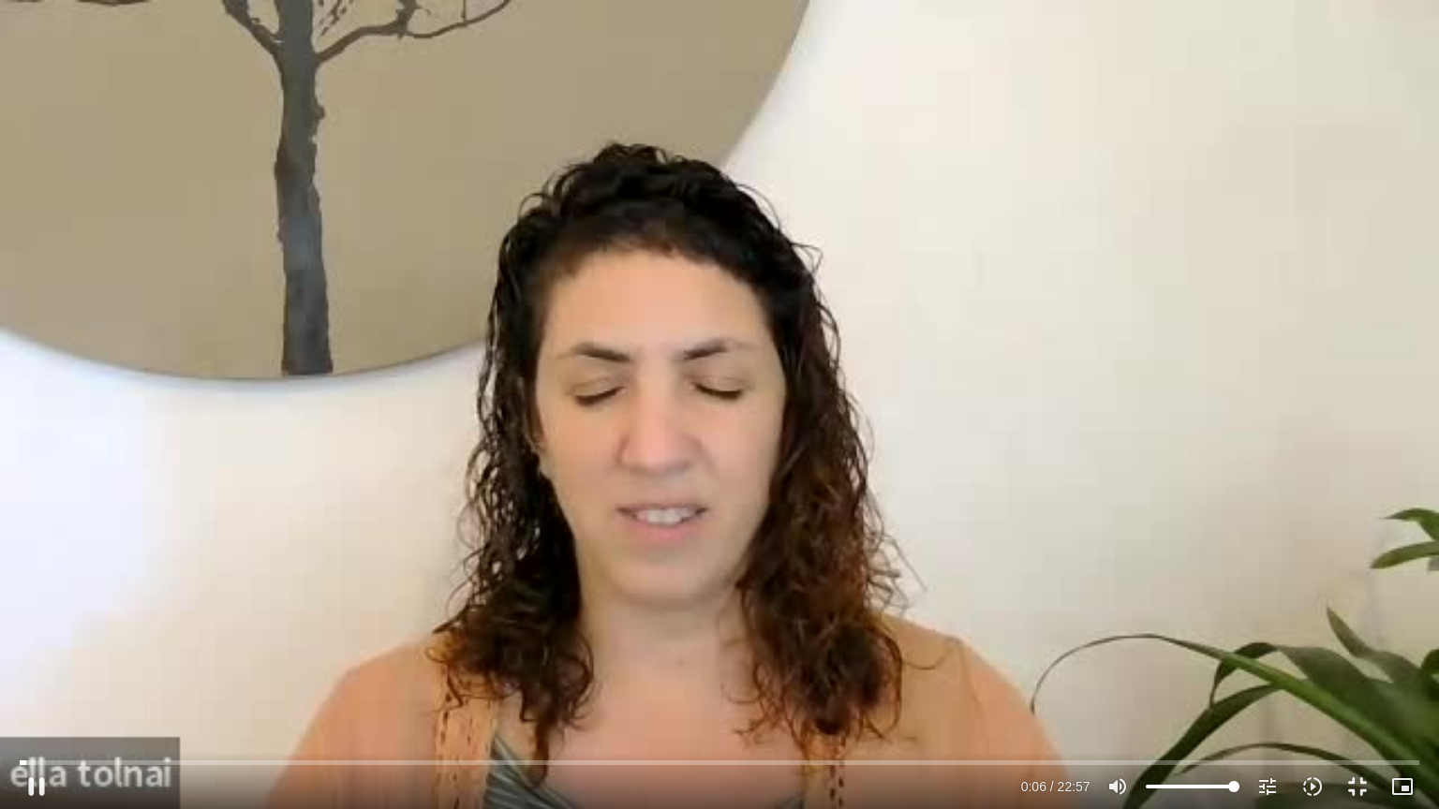
type input "3320.68"
type input "6.531582"
type input "3320.68"
type input "6.665645"
type input "3320.68"
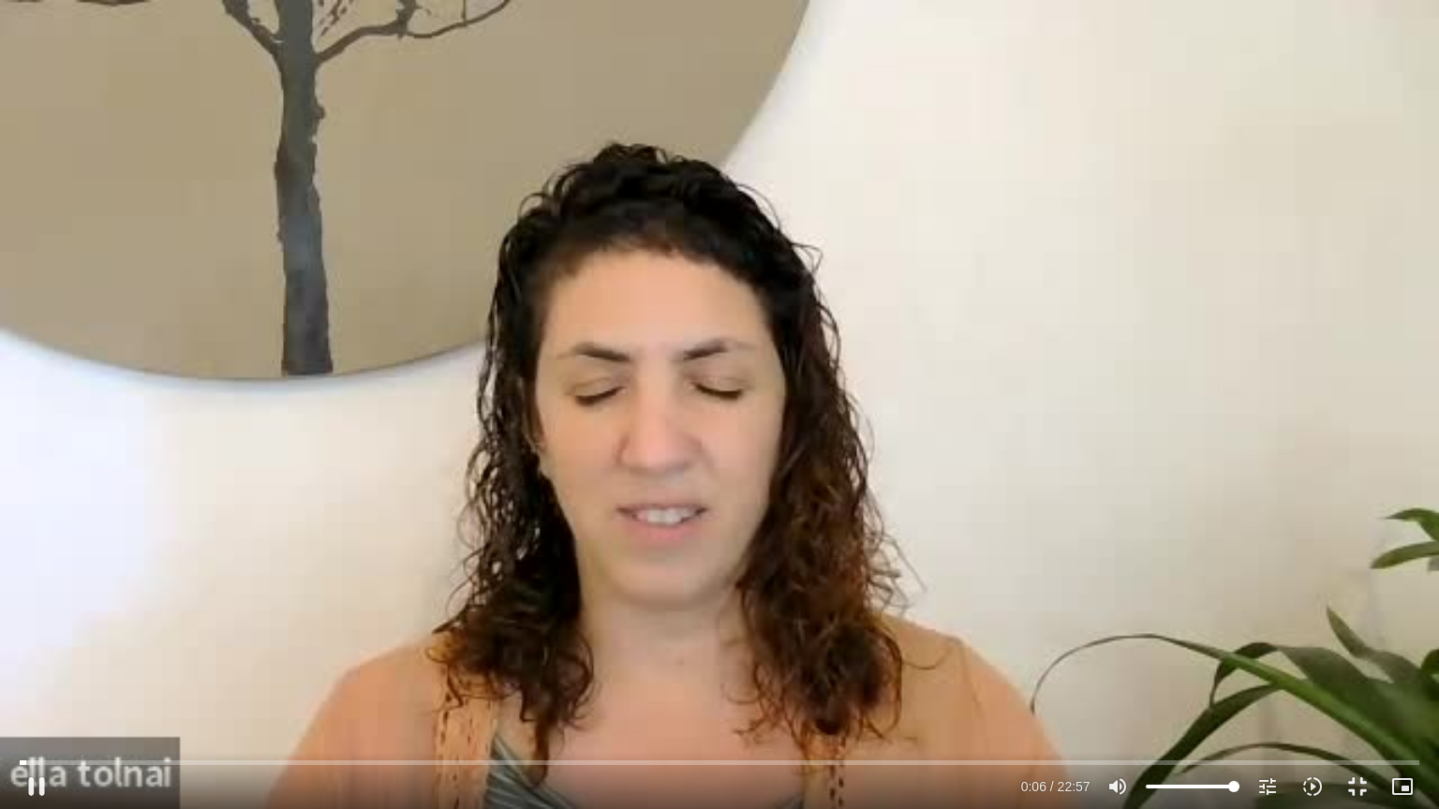
type input "6.773236"
type input "3320.68"
type input "6.893271"
type input "3320.68"
click at [595, 438] on div "Skip Ad 21:32 pause 0:06 / 22:57 volume_up Mute tune Resolution Auto 240p slow_…" at bounding box center [719, 404] width 1439 height 809
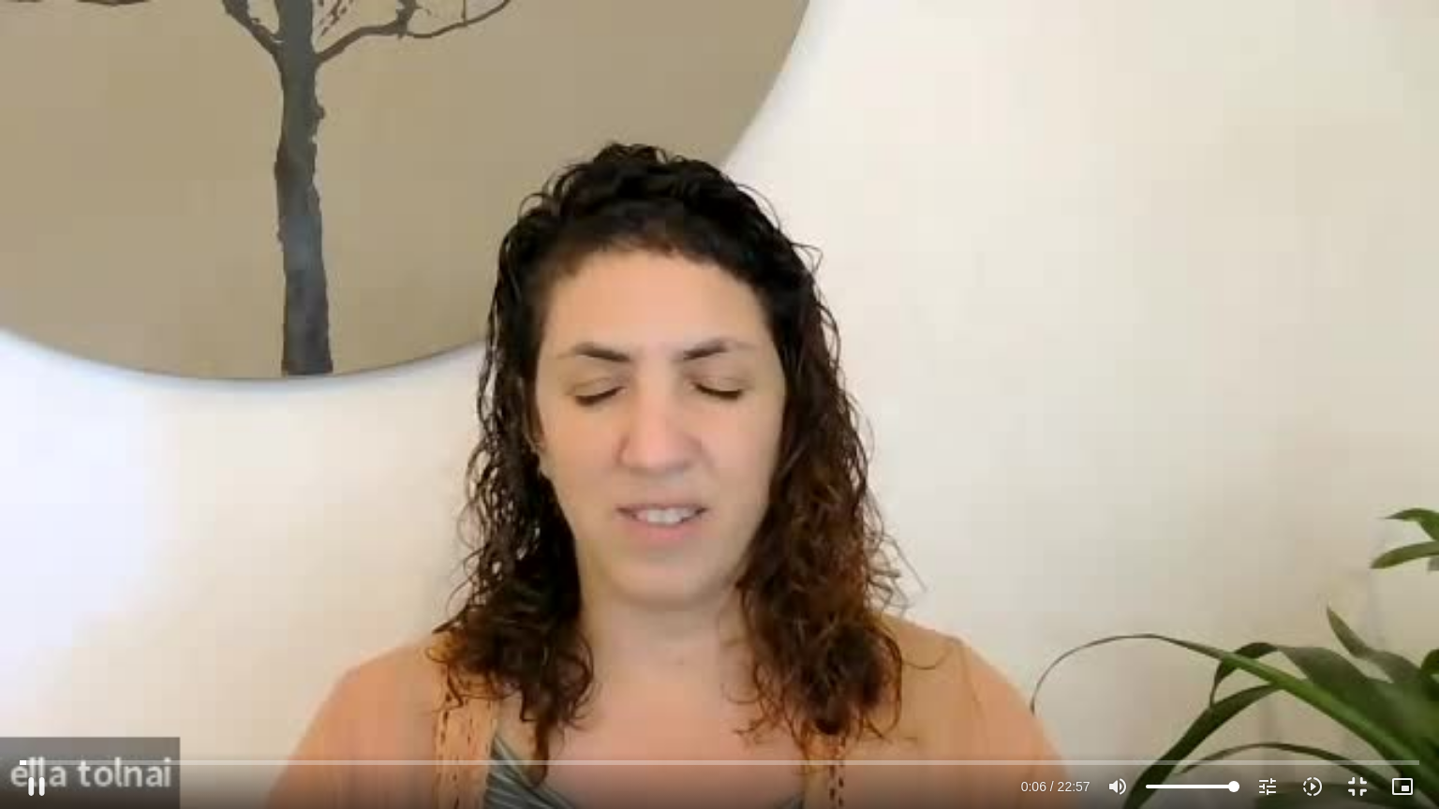
type input "7.057875"
type input "3320.68"
